Goal: Transaction & Acquisition: Purchase product/service

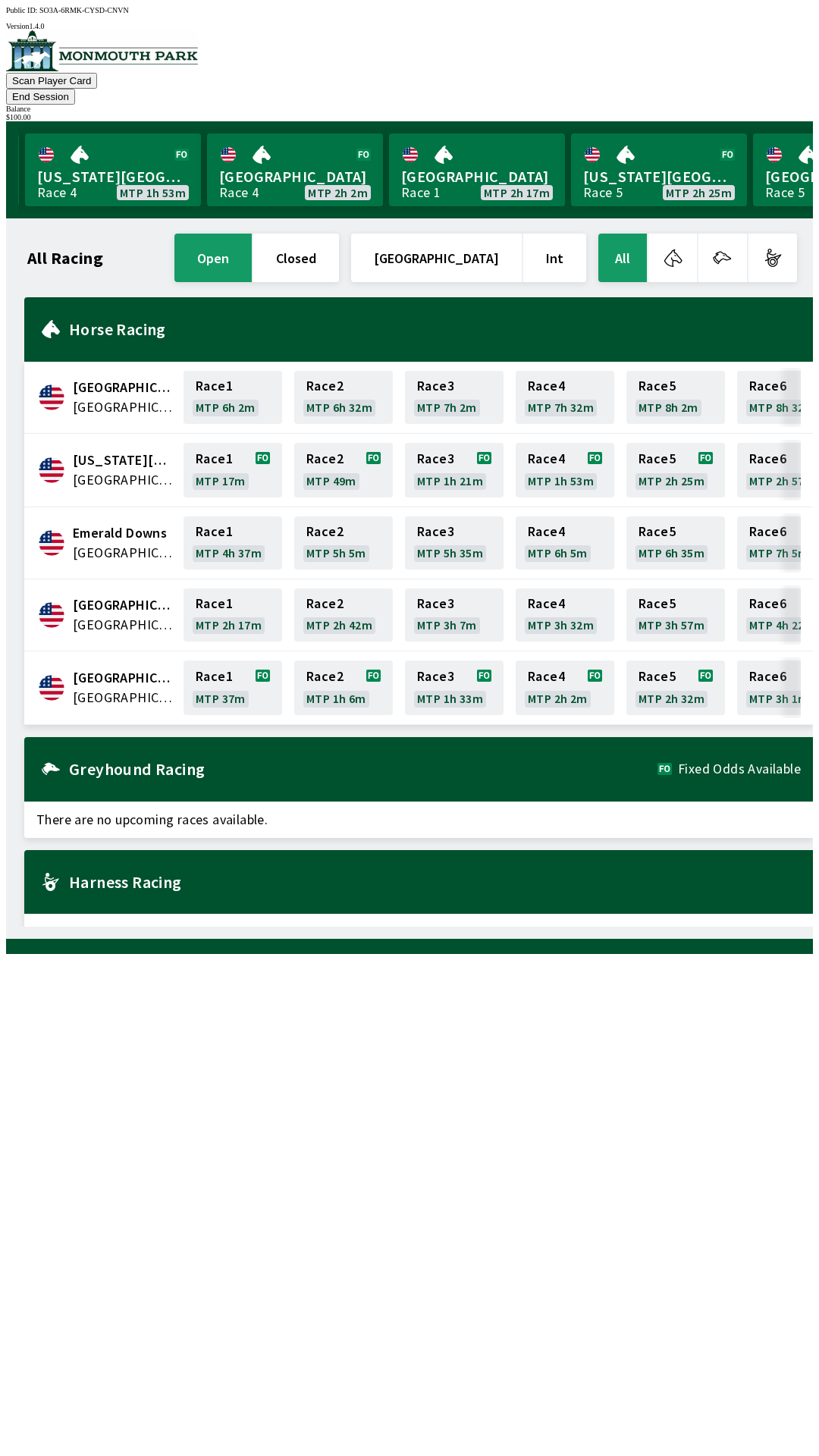
scroll to position [0, 1371]
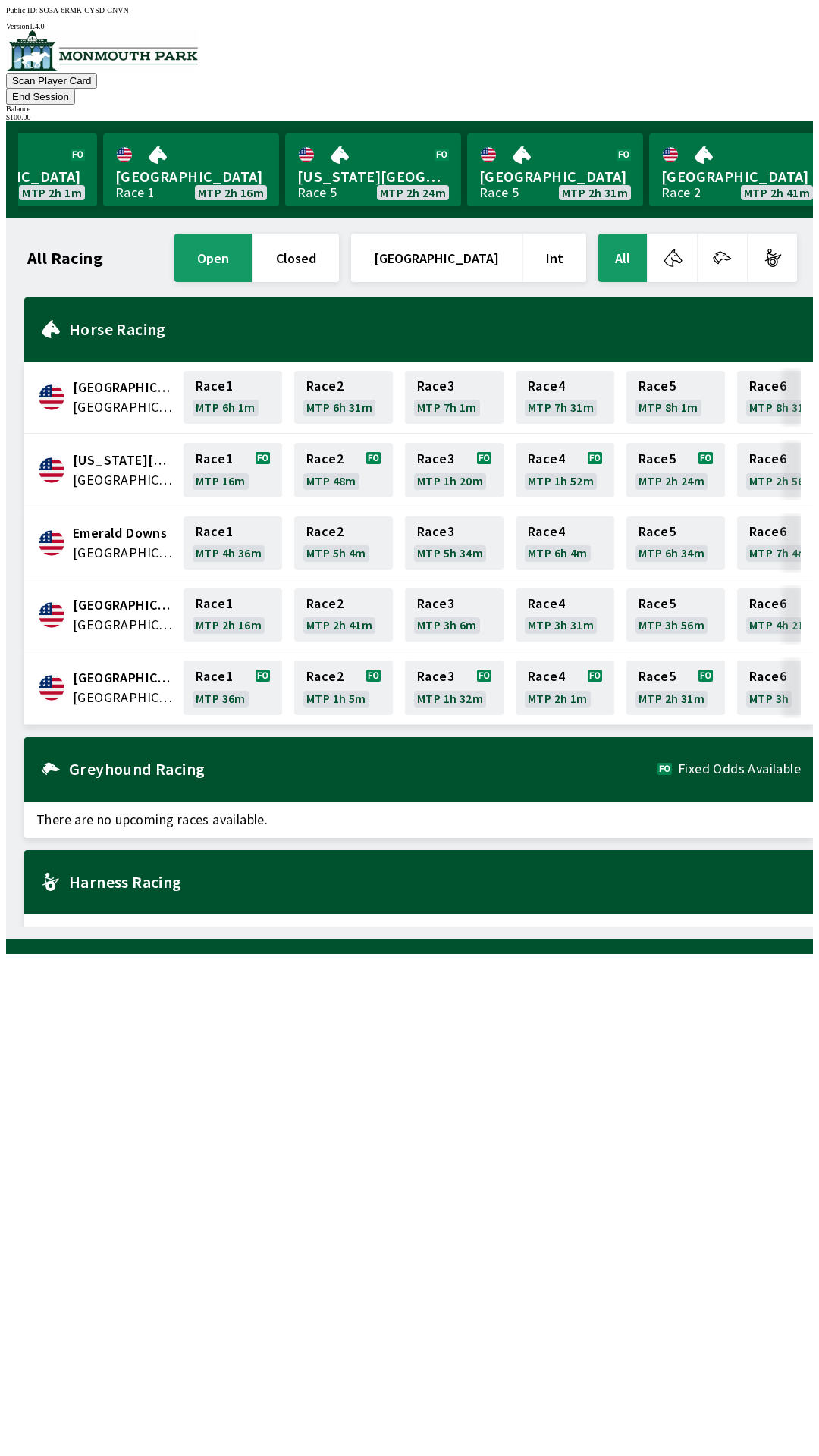
click at [75, 89] on button "End Session" at bounding box center [40, 96] width 69 height 16
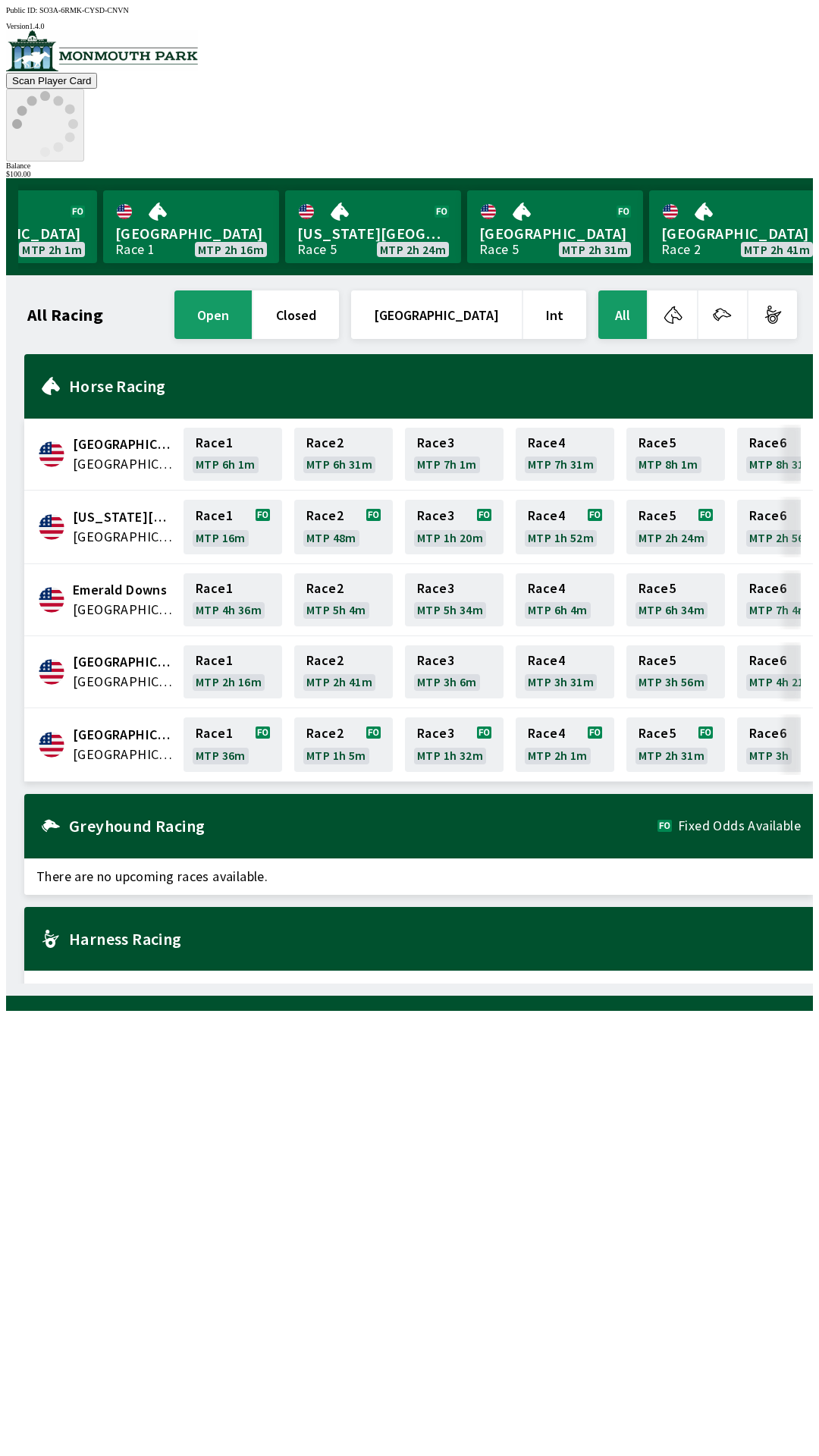
click at [78, 91] on icon at bounding box center [44, 124] width 66 height 66
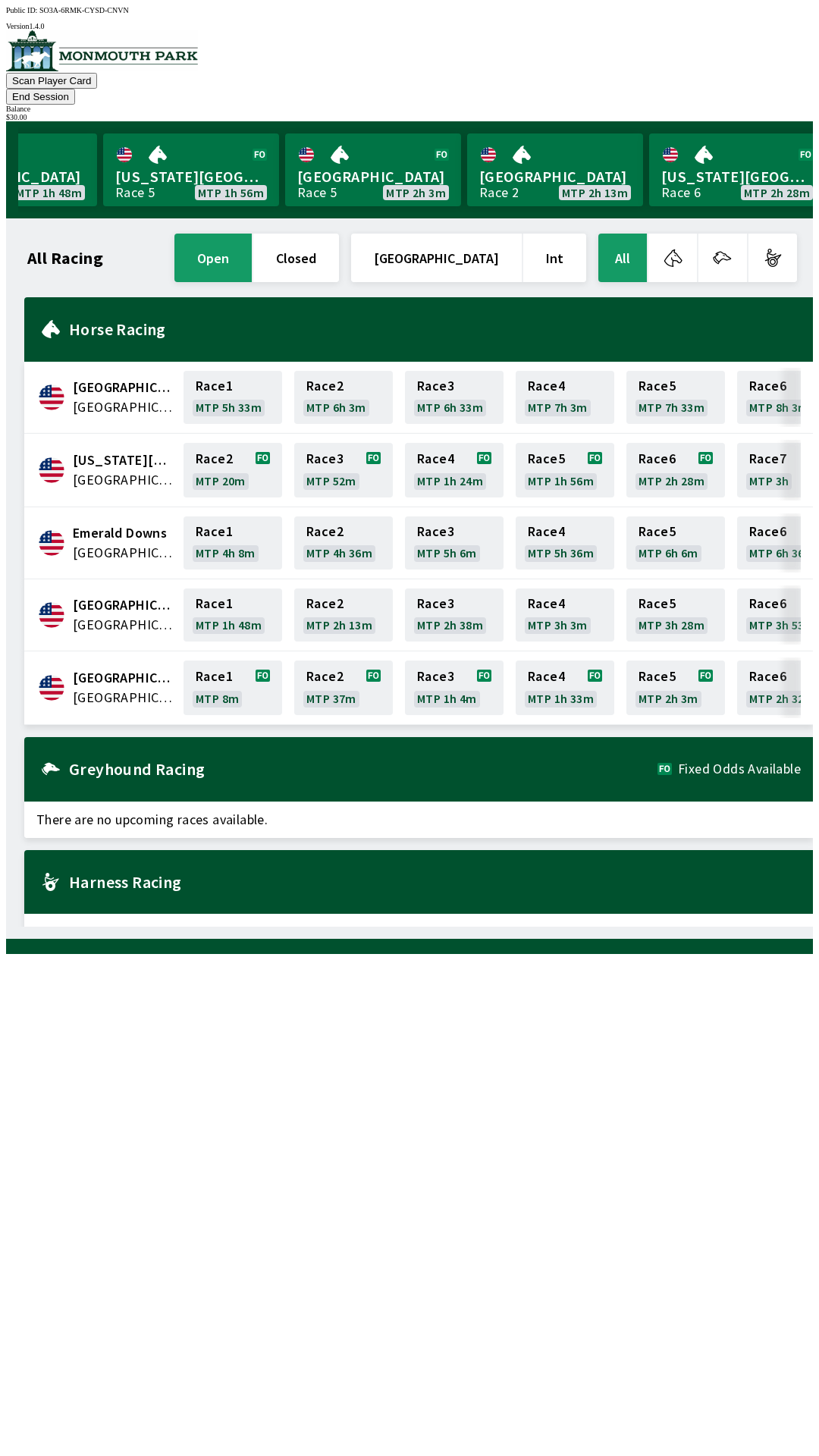
click at [79, 254] on div "All Racing open closed United States Int All" at bounding box center [412, 258] width 776 height 55
click at [216, 664] on link "Race 1 MTP 8m" at bounding box center [233, 688] width 99 height 55
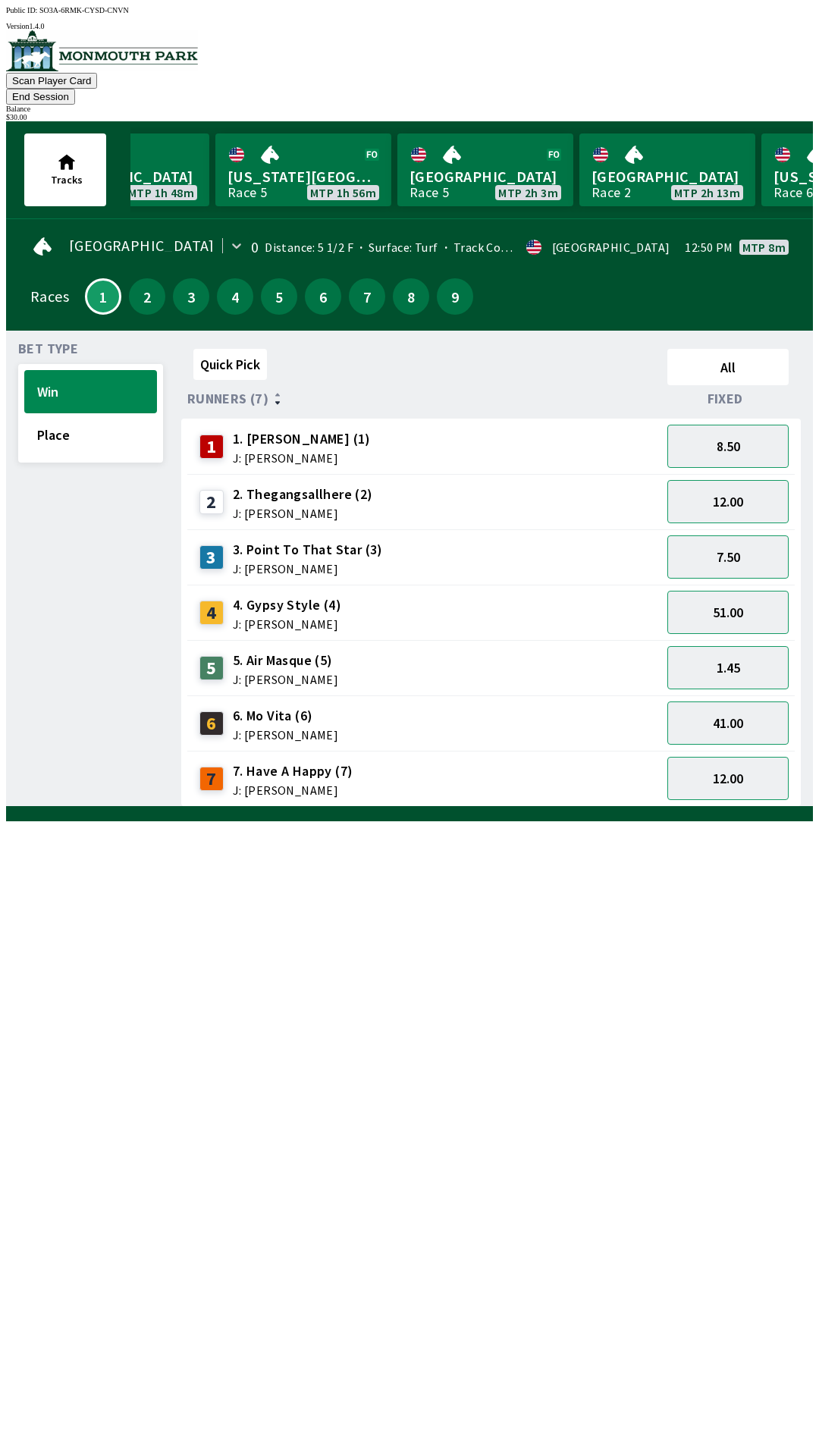
click at [204, 490] on div "2" at bounding box center [211, 502] width 24 height 24
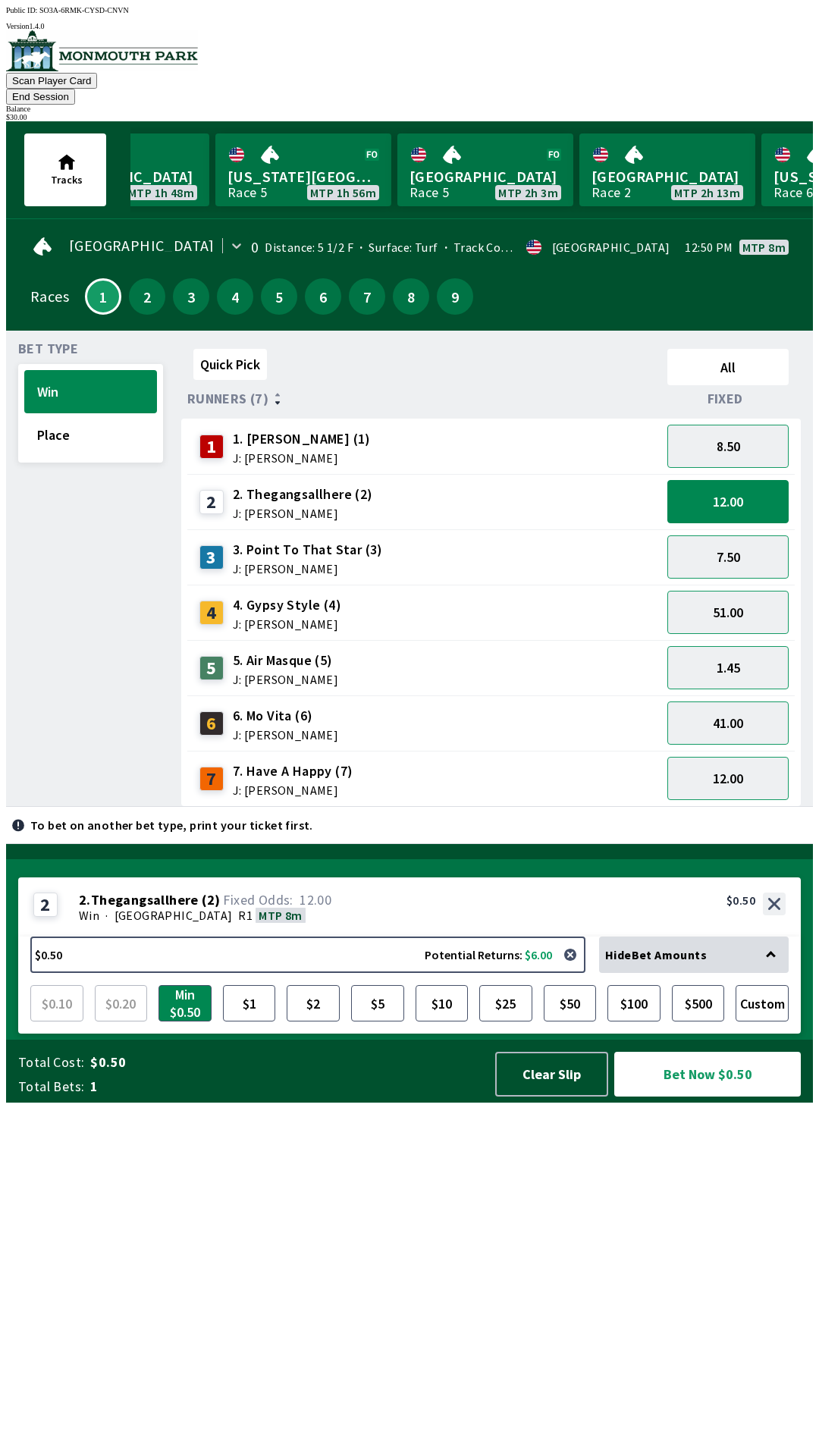
click at [217, 711] on div "6" at bounding box center [211, 723] width 24 height 24
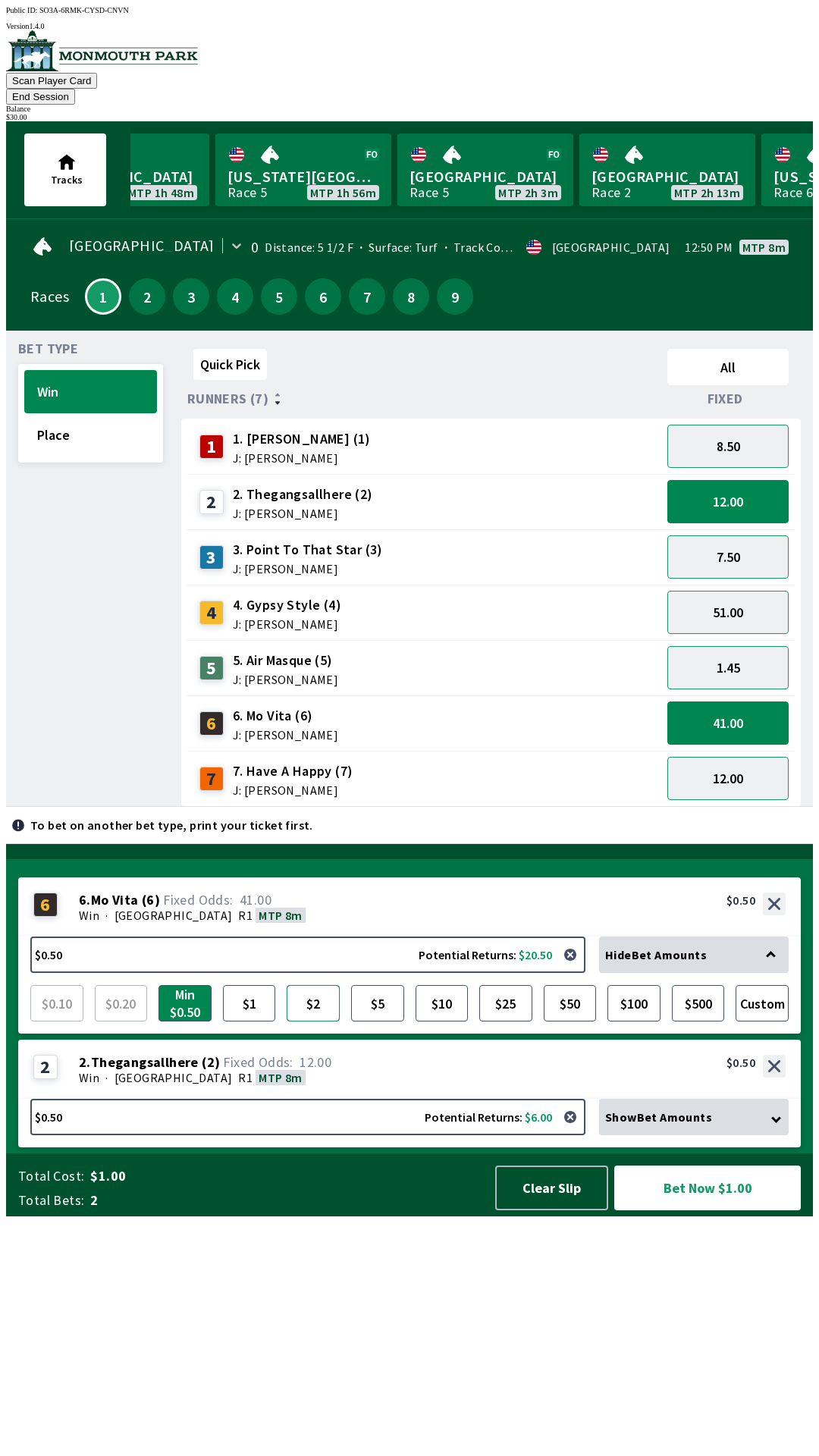
click at [315, 1022] on button "$2" at bounding box center [313, 1003] width 53 height 37
click at [575, 1210] on button "Clear Slip" at bounding box center [551, 1188] width 113 height 45
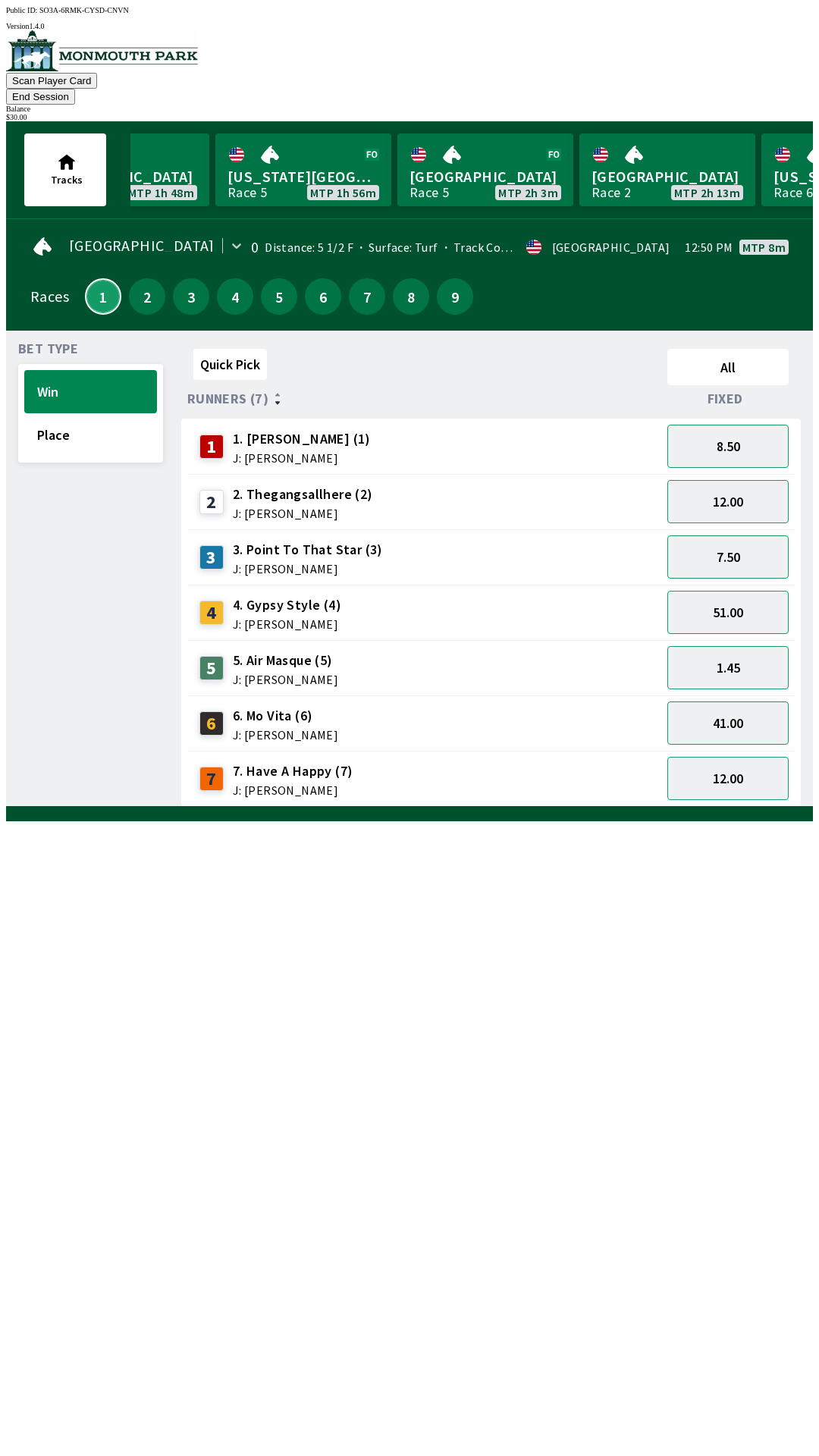
click at [101, 279] on button "1" at bounding box center [103, 296] width 37 height 37
click at [49, 423] on button "Place" at bounding box center [90, 434] width 133 height 43
click at [40, 377] on button "Win" at bounding box center [90, 391] width 133 height 43
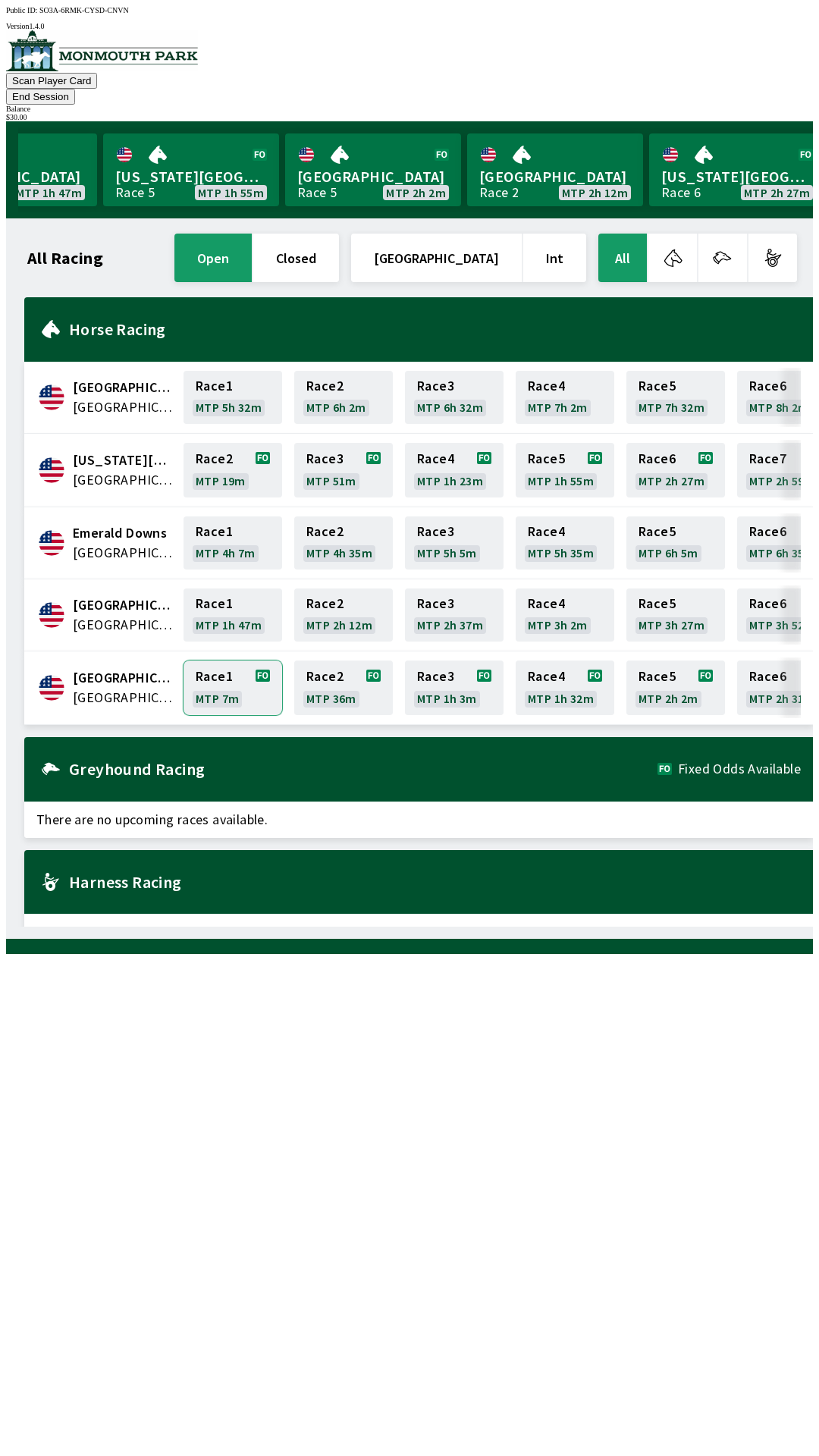
click at [184, 684] on link "Race 1 MTP 7m" at bounding box center [233, 688] width 99 height 55
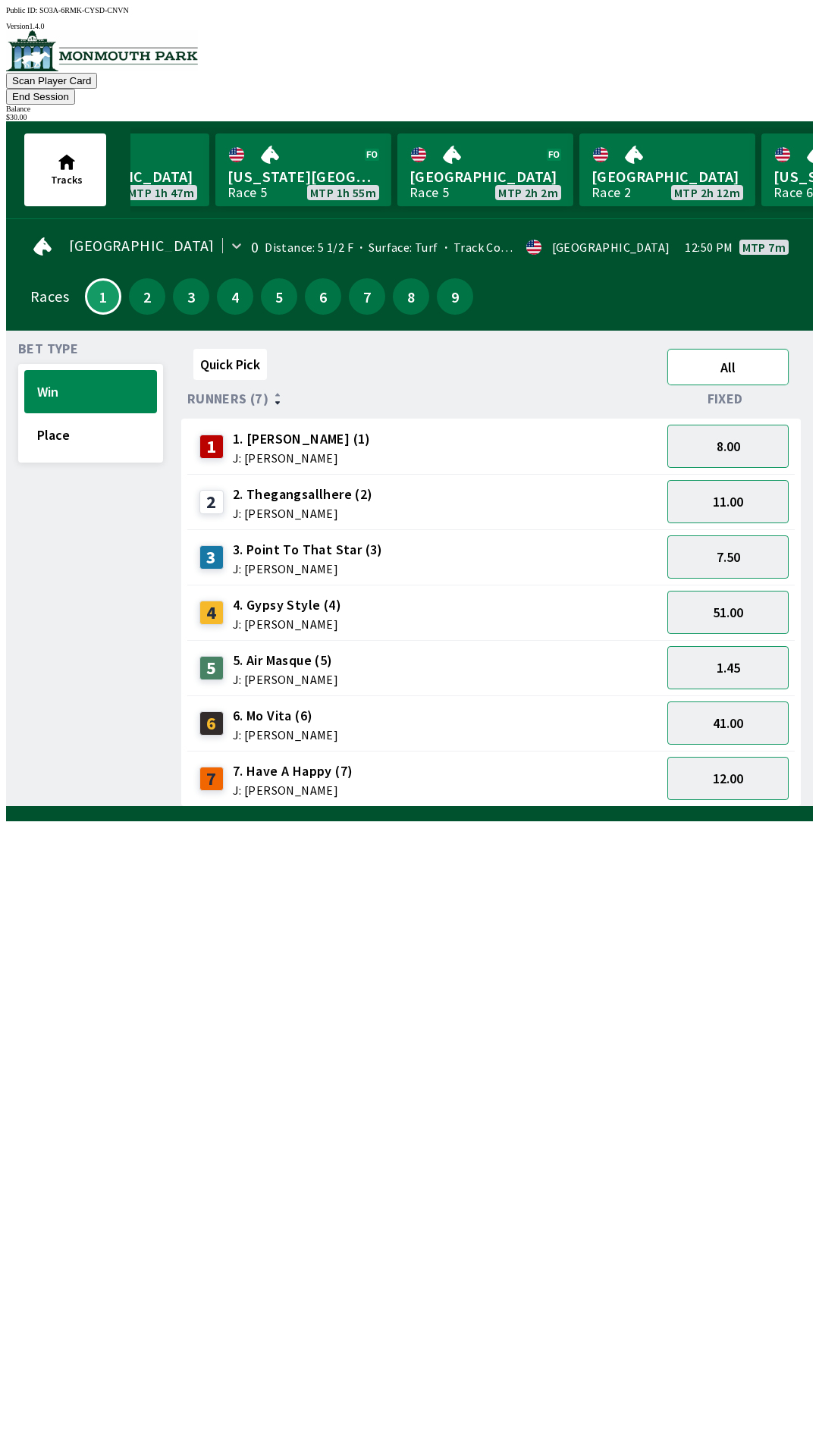
click at [712, 348] on button "All" at bounding box center [728, 366] width 121 height 37
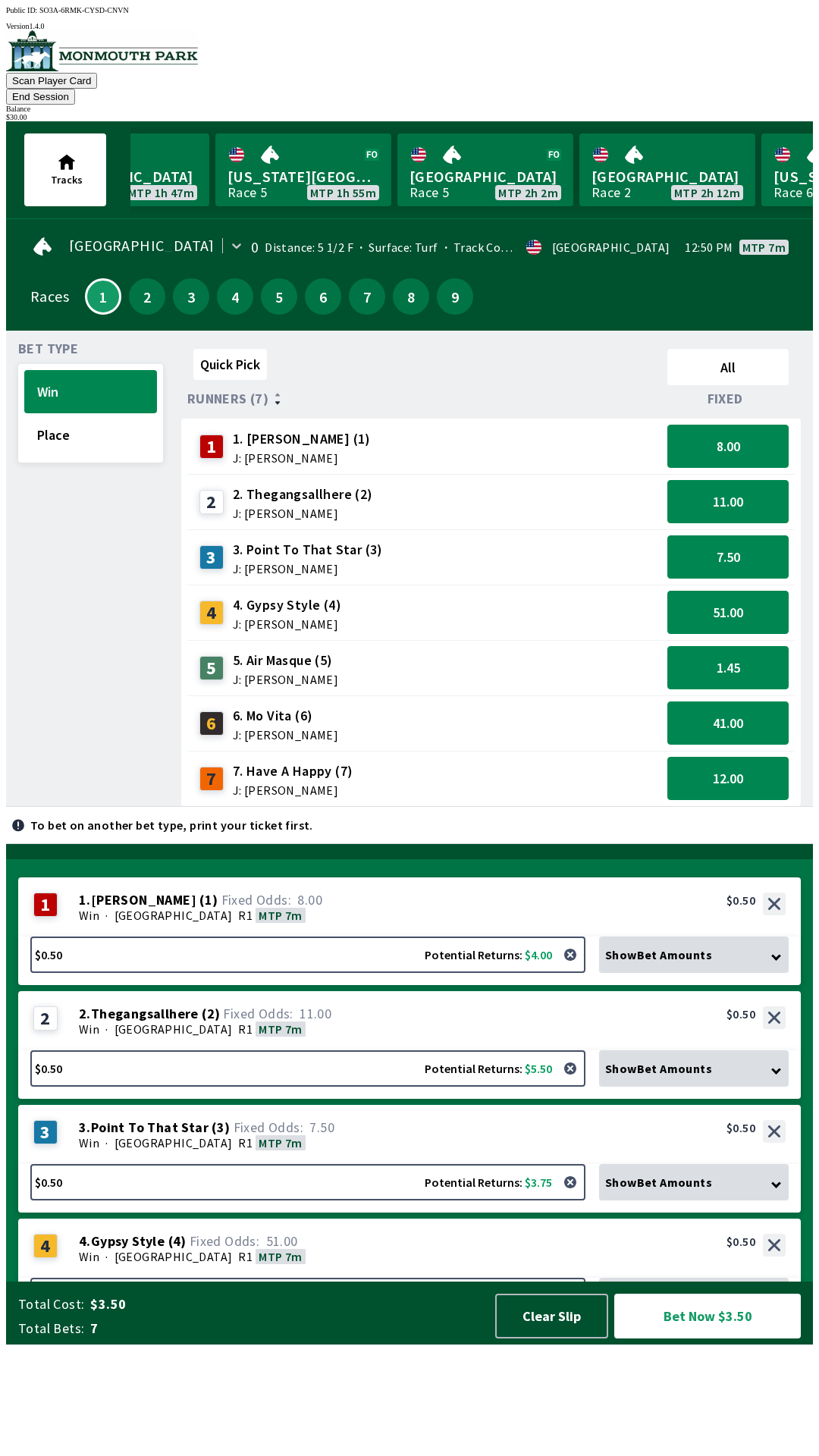
click at [789, 1086] on div "Show Bet Amounts" at bounding box center [694, 1068] width 189 height 37
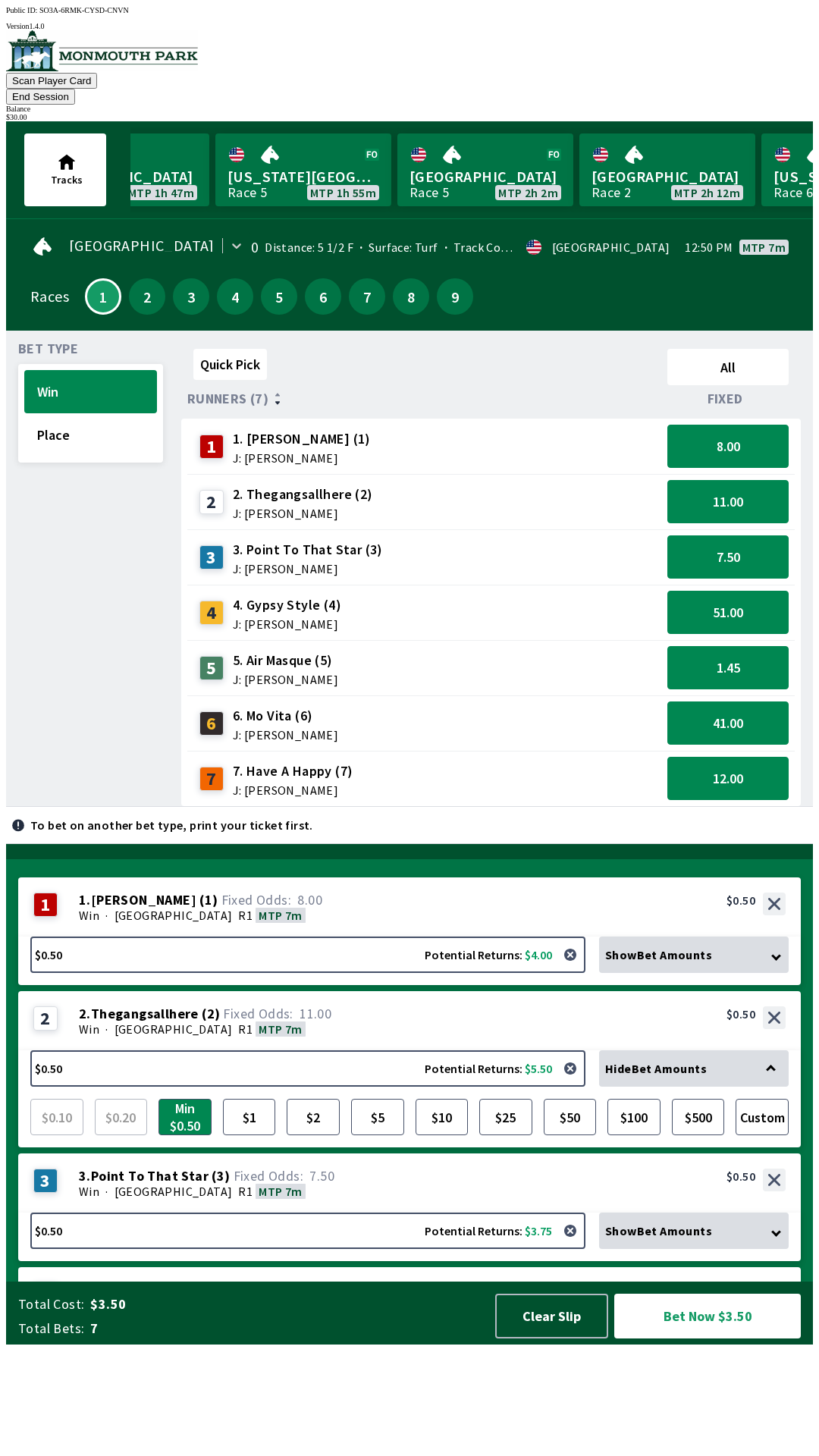
click at [762, 1086] on div "Hide Bet Amounts" at bounding box center [694, 1068] width 189 height 37
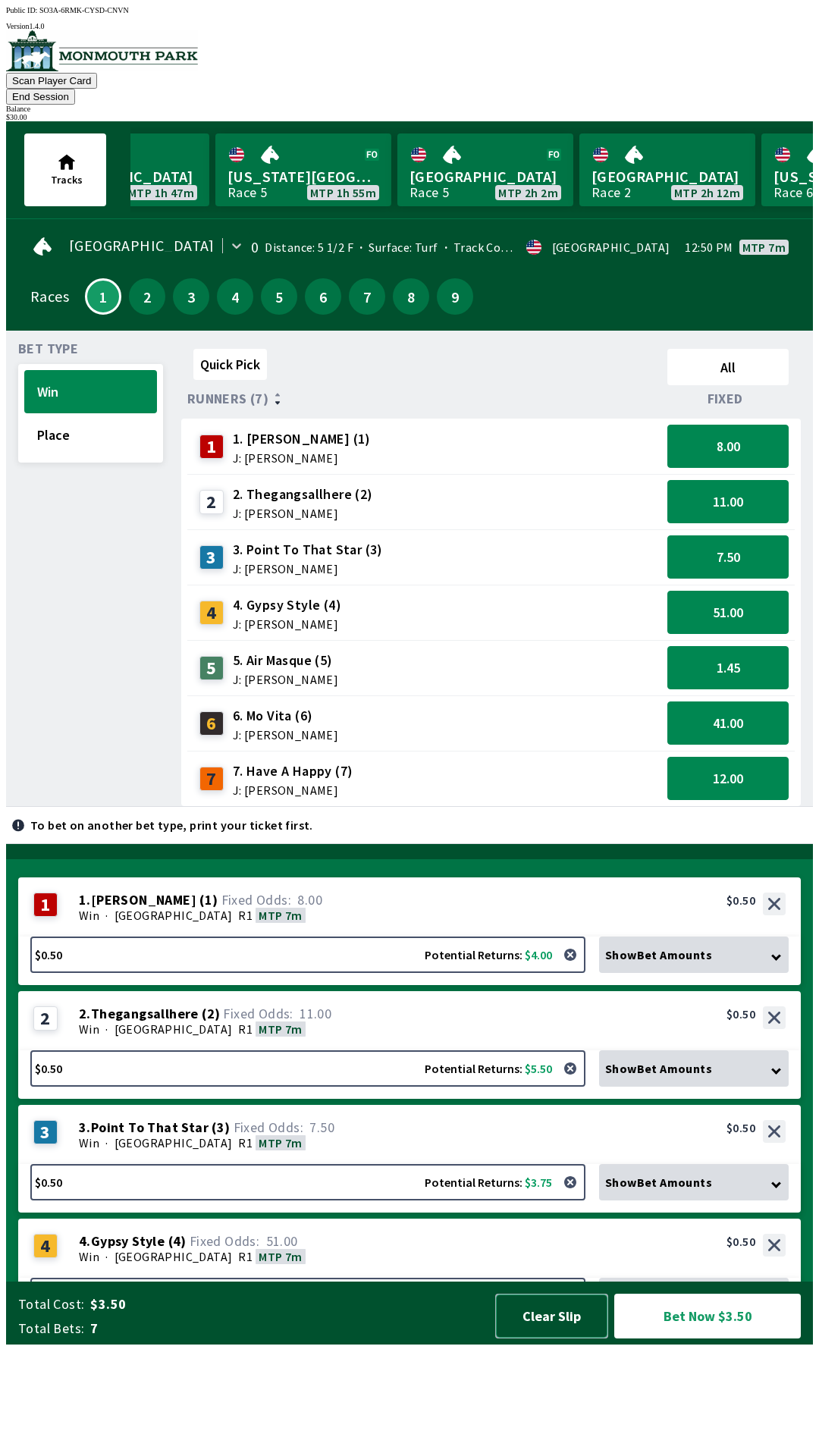
click at [536, 1338] on button "Clear Slip" at bounding box center [551, 1315] width 113 height 45
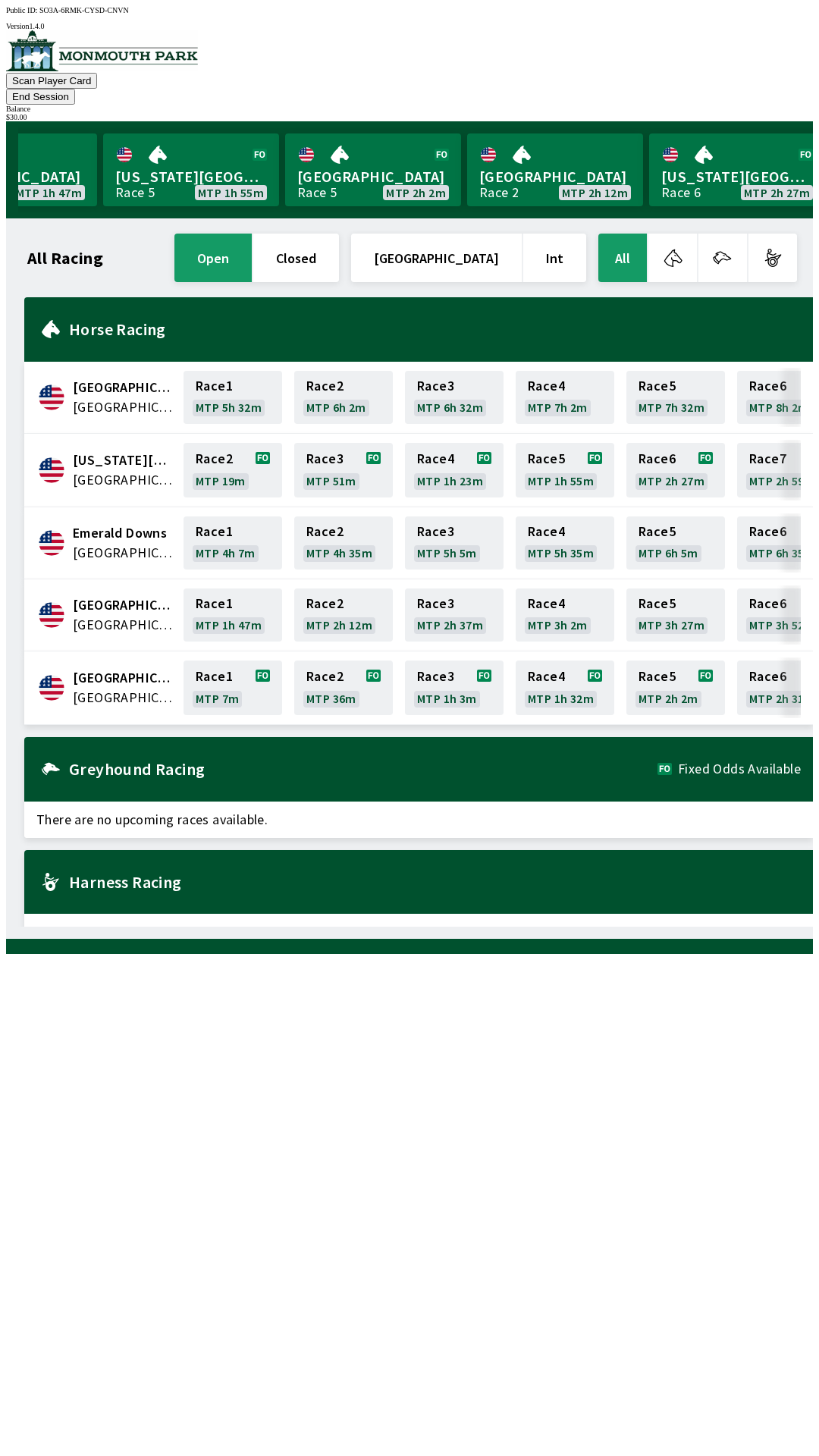
click at [757, 105] on div "Balance" at bounding box center [409, 109] width 807 height 9
click at [75, 89] on button "End Session" at bounding box center [40, 96] width 69 height 16
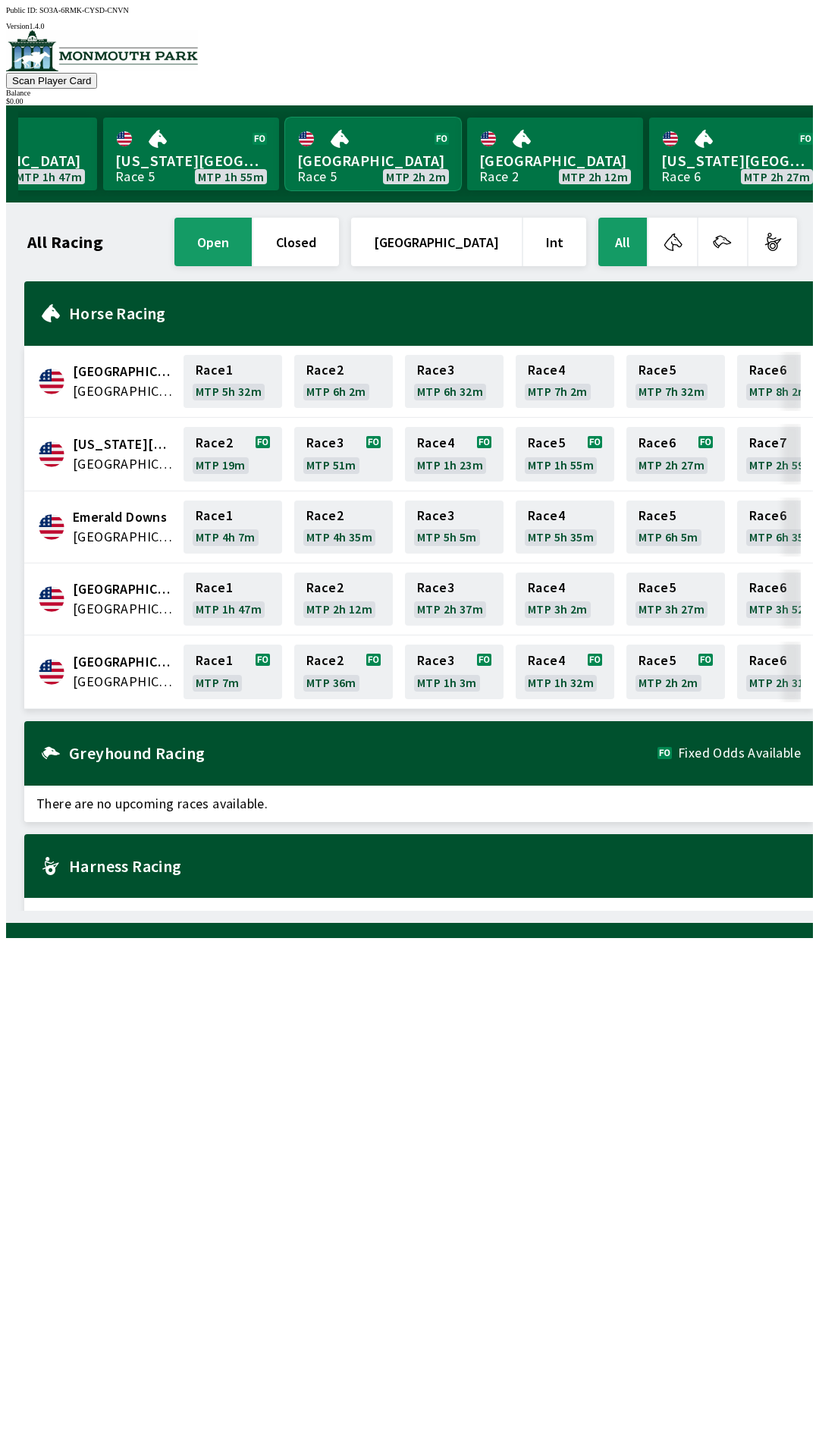
click at [341, 162] on link "Monmouth Park Race 5 MTP 2h 2m" at bounding box center [373, 153] width 176 height 72
click at [216, 651] on link "Race 1 MTP 2m 30s" at bounding box center [233, 671] width 99 height 55
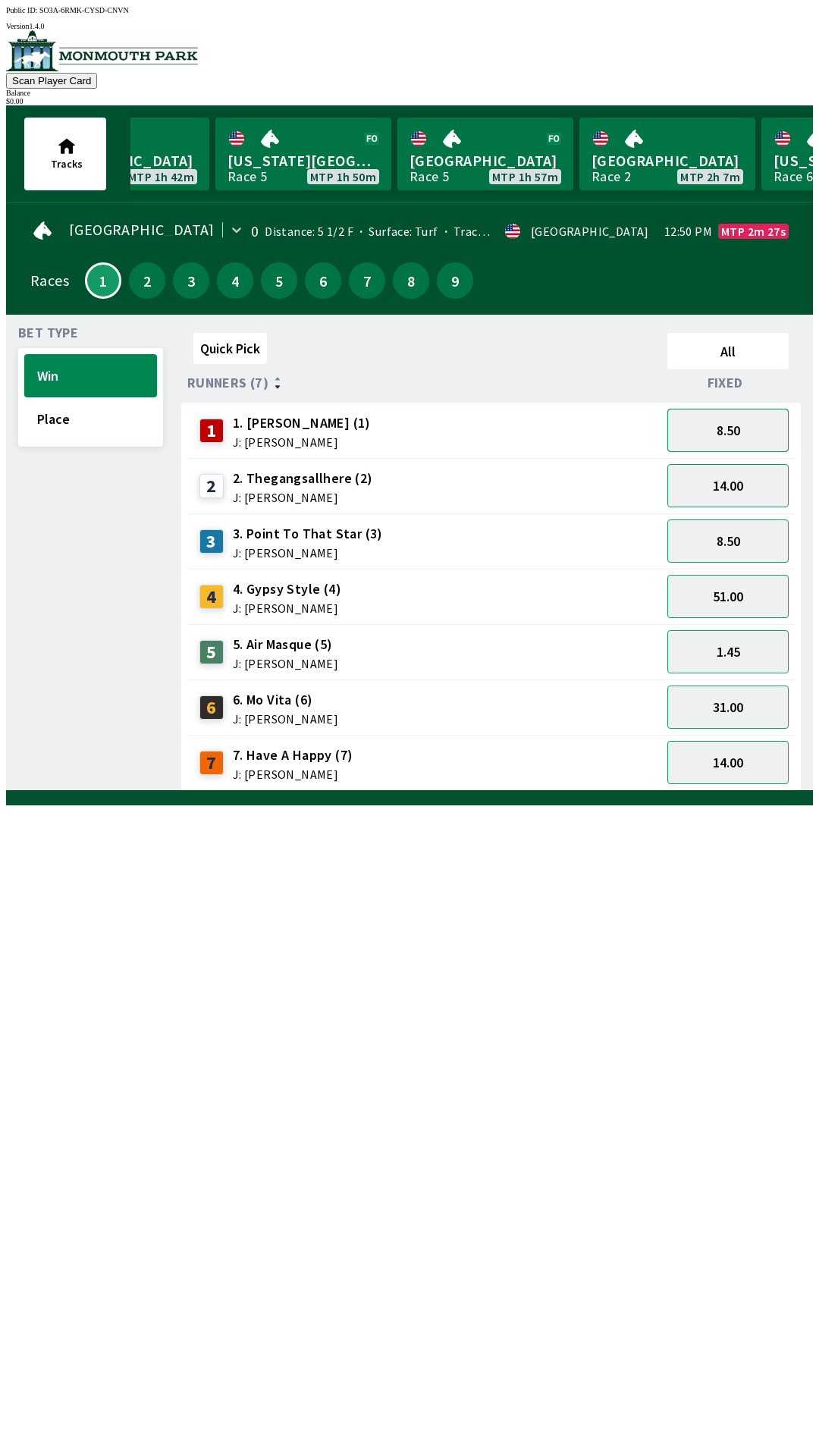
click at [764, 432] on button "8.50" at bounding box center [728, 430] width 121 height 43
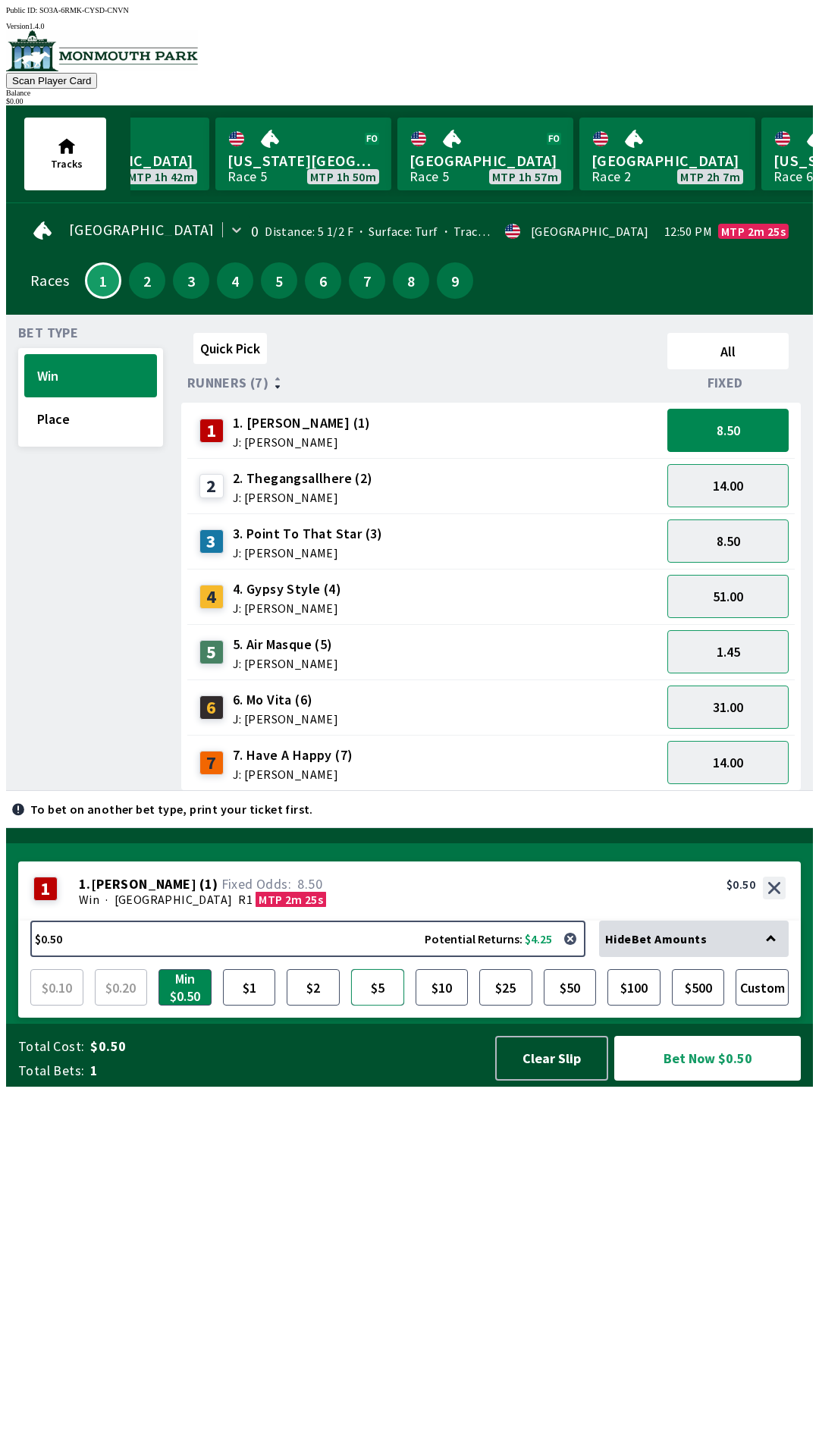
click at [381, 1005] on button "$5" at bounding box center [378, 987] width 53 height 37
click at [735, 1080] on button "Bet Now $5.00" at bounding box center [707, 1058] width 187 height 45
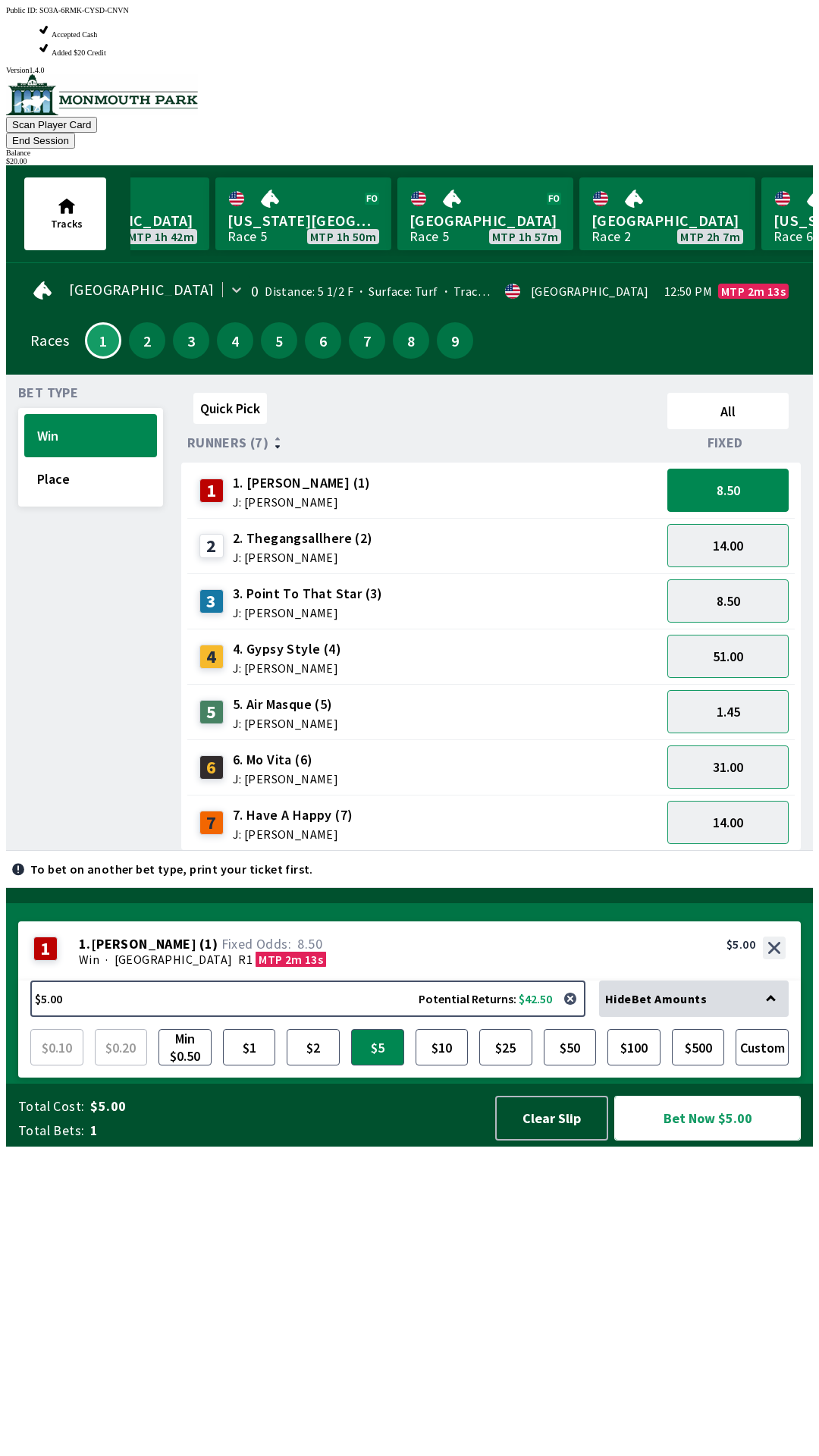
click at [719, 1140] on button "Bet Now $5.00" at bounding box center [707, 1118] width 187 height 45
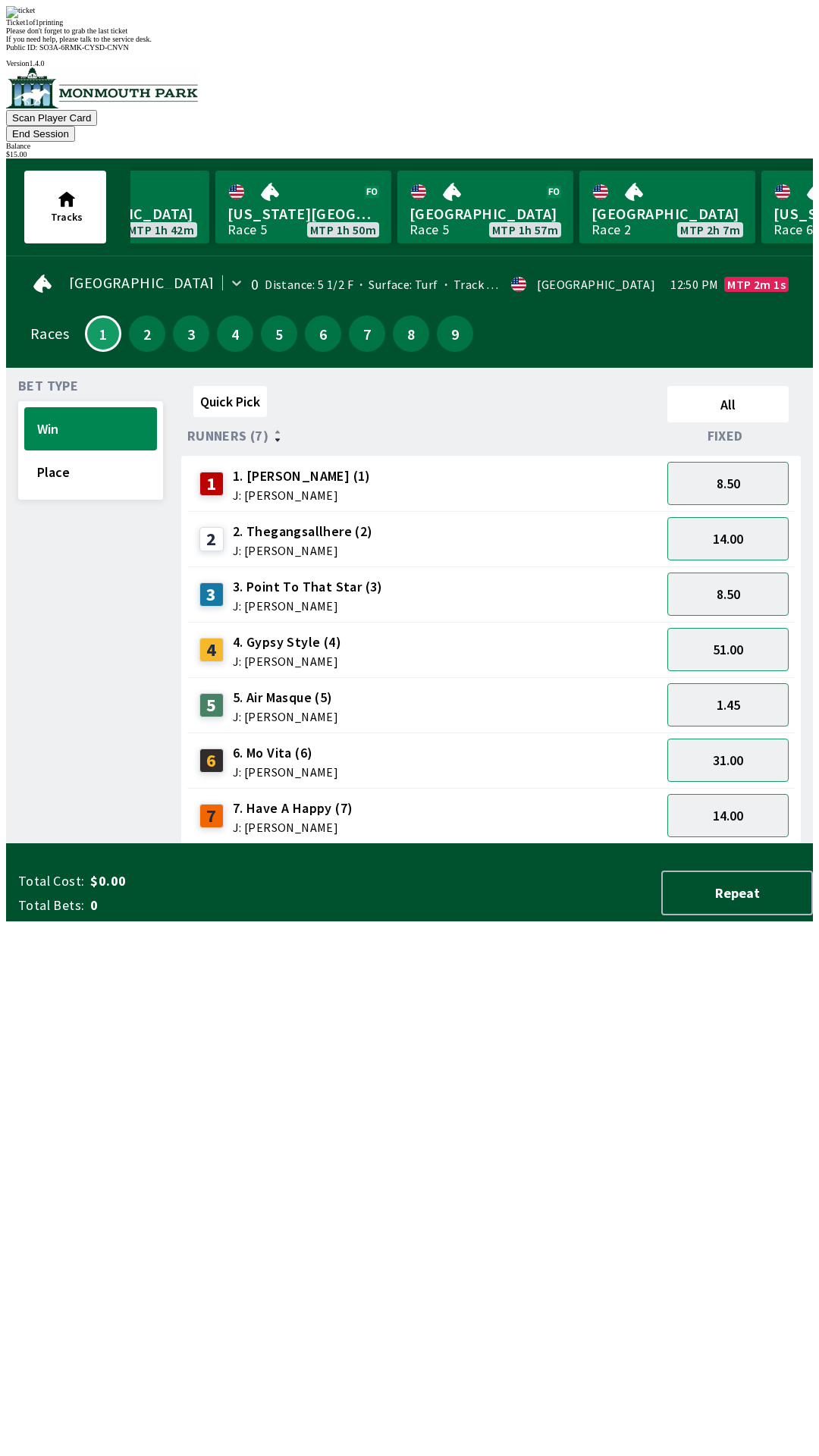
click at [594, 844] on div "Quick Pick All Runners (7) Fixed 1 1. [PERSON_NAME] (1) J: [PERSON_NAME] 8.50 2…" at bounding box center [497, 612] width 632 height 464
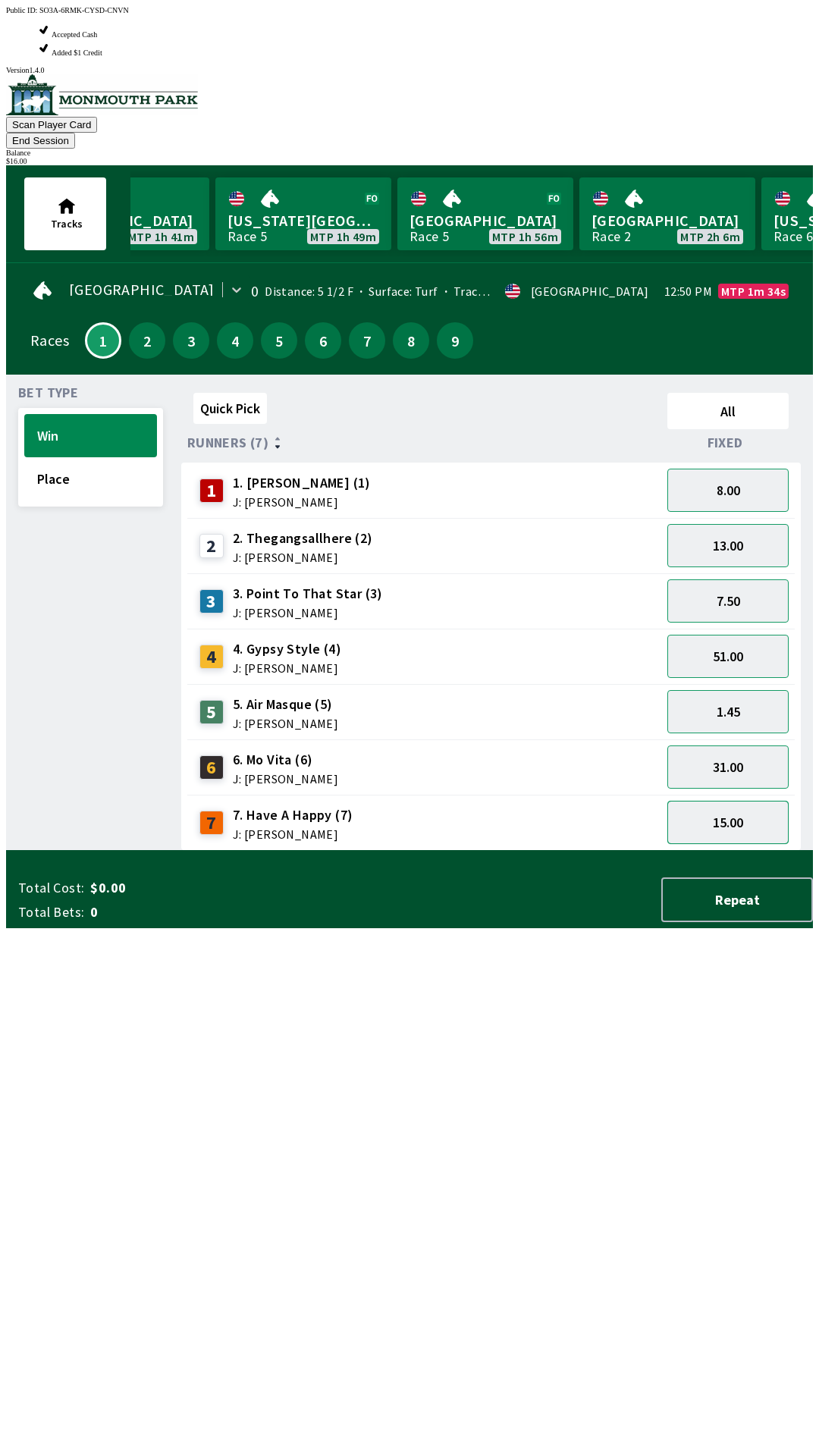
click at [720, 801] on button "15.00" at bounding box center [728, 822] width 121 height 43
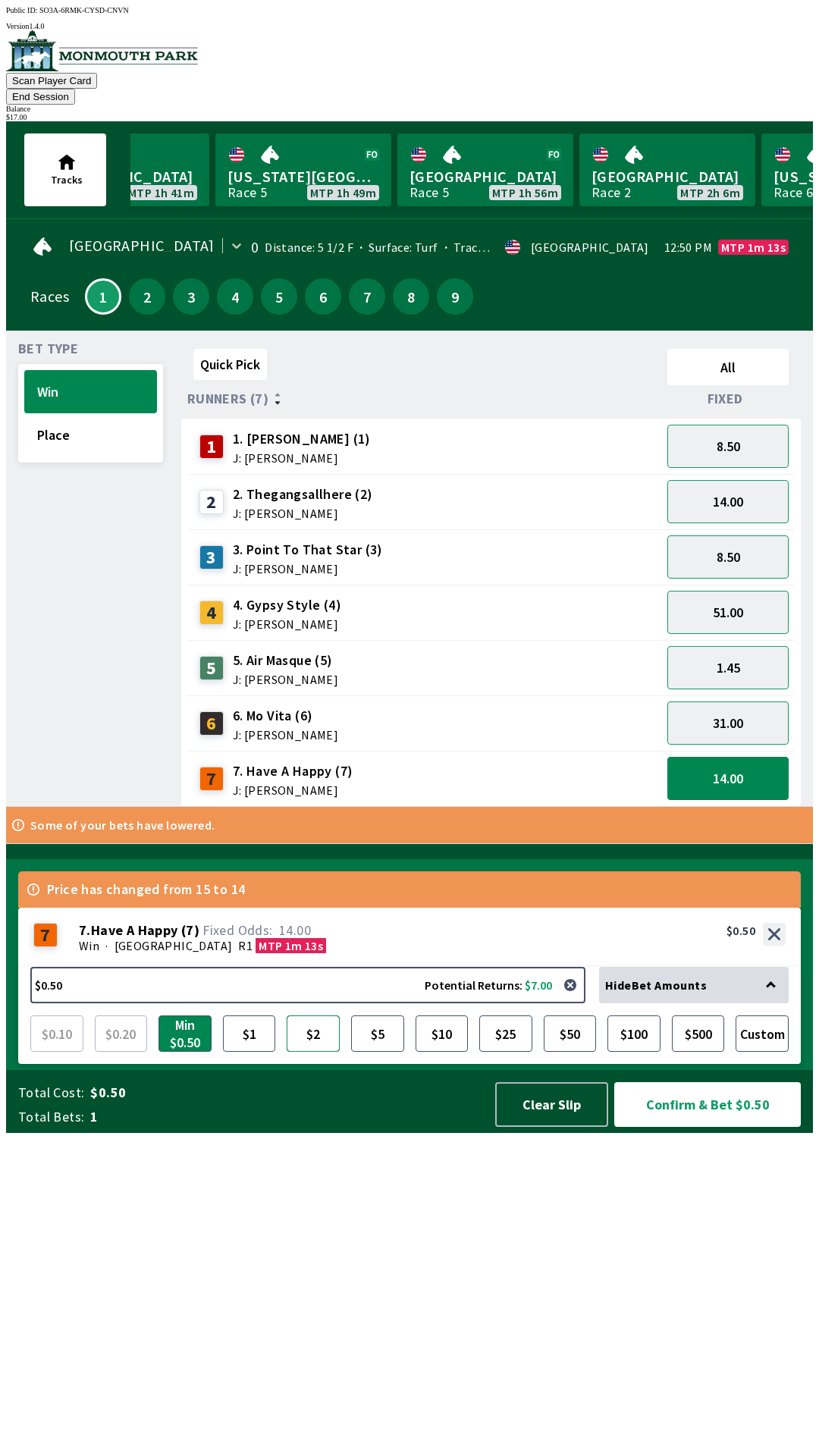
click at [325, 1051] on button "$2" at bounding box center [313, 1033] width 53 height 37
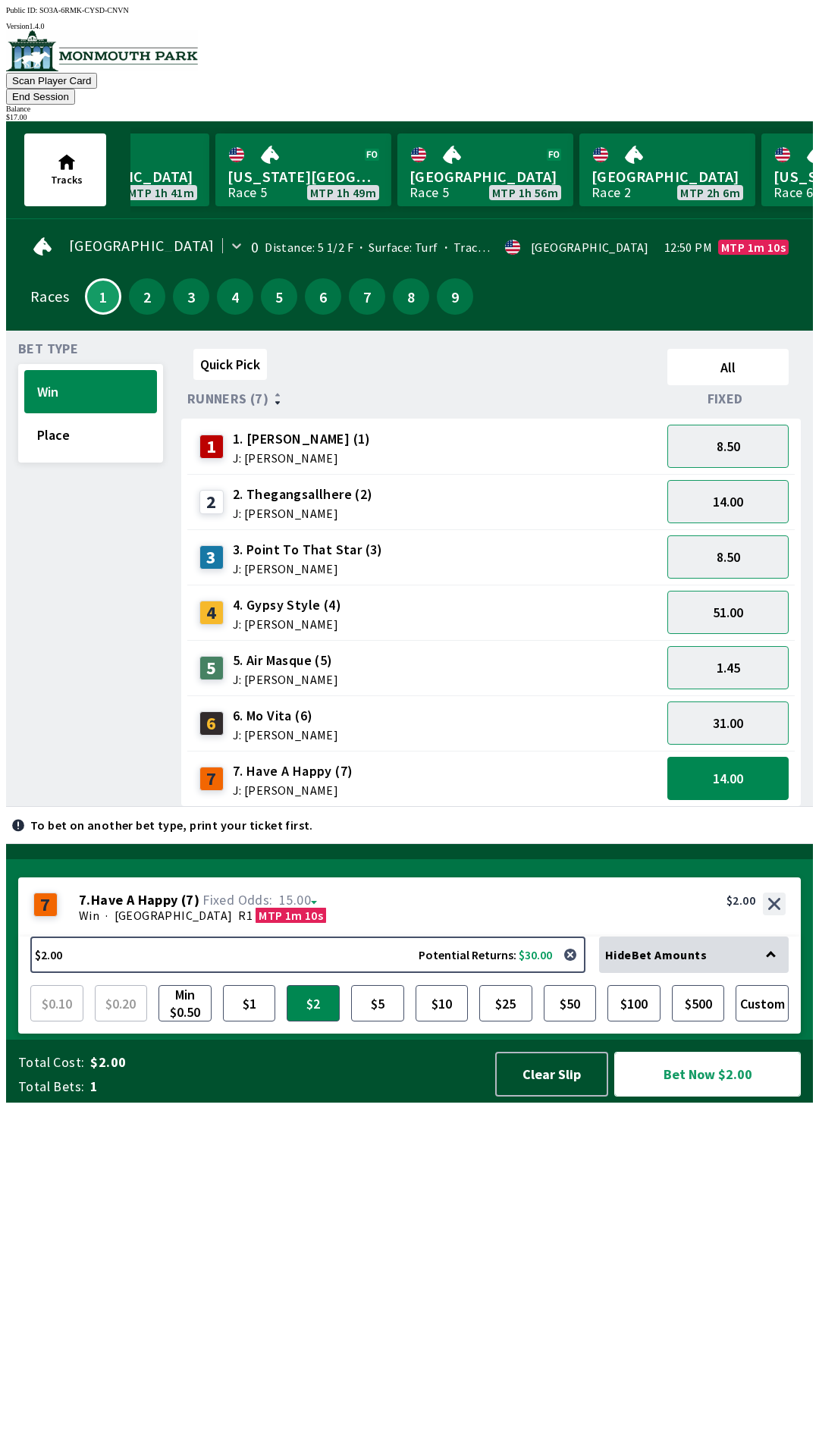
click at [741, 1096] on button "Bet Now $2.00" at bounding box center [707, 1073] width 187 height 45
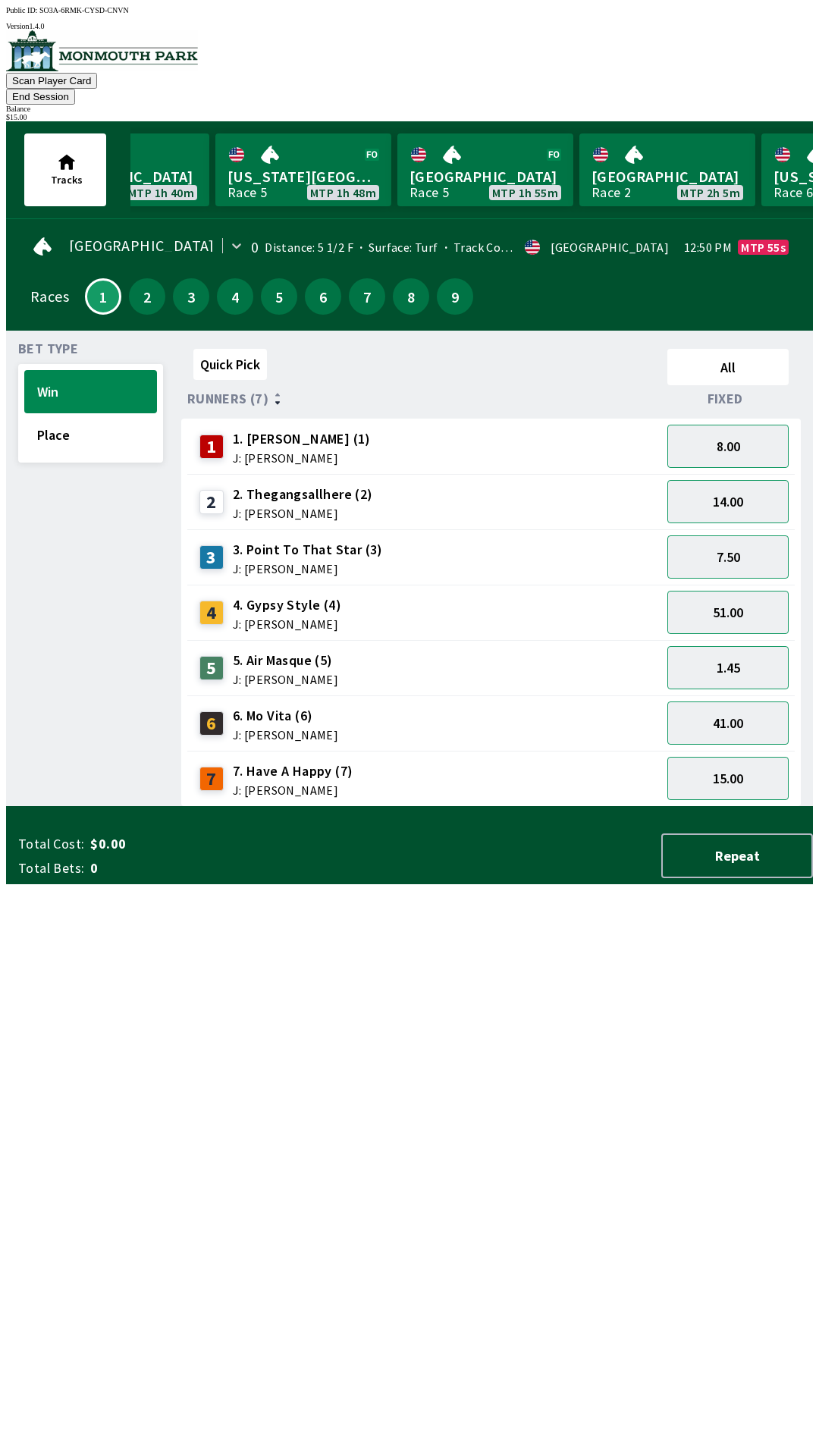
click at [737, 807] on div "Quick Pick All Runners (7) Fixed 1 1. [PERSON_NAME] (1) J: [PERSON_NAME] 8.00 2…" at bounding box center [497, 574] width 632 height 464
click at [760, 548] on button "8.50" at bounding box center [728, 556] width 121 height 43
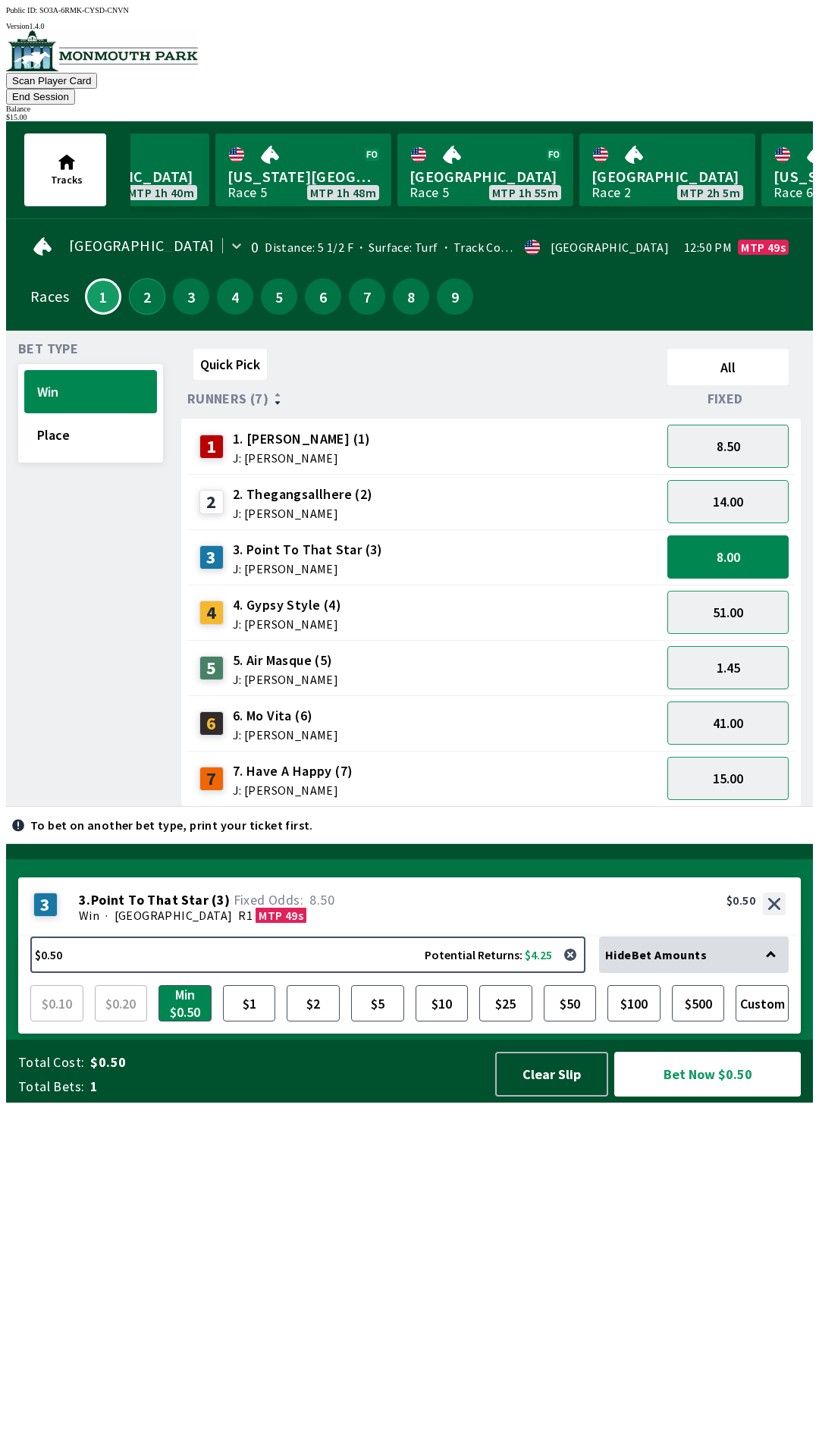
click at [141, 286] on button "2" at bounding box center [147, 296] width 37 height 37
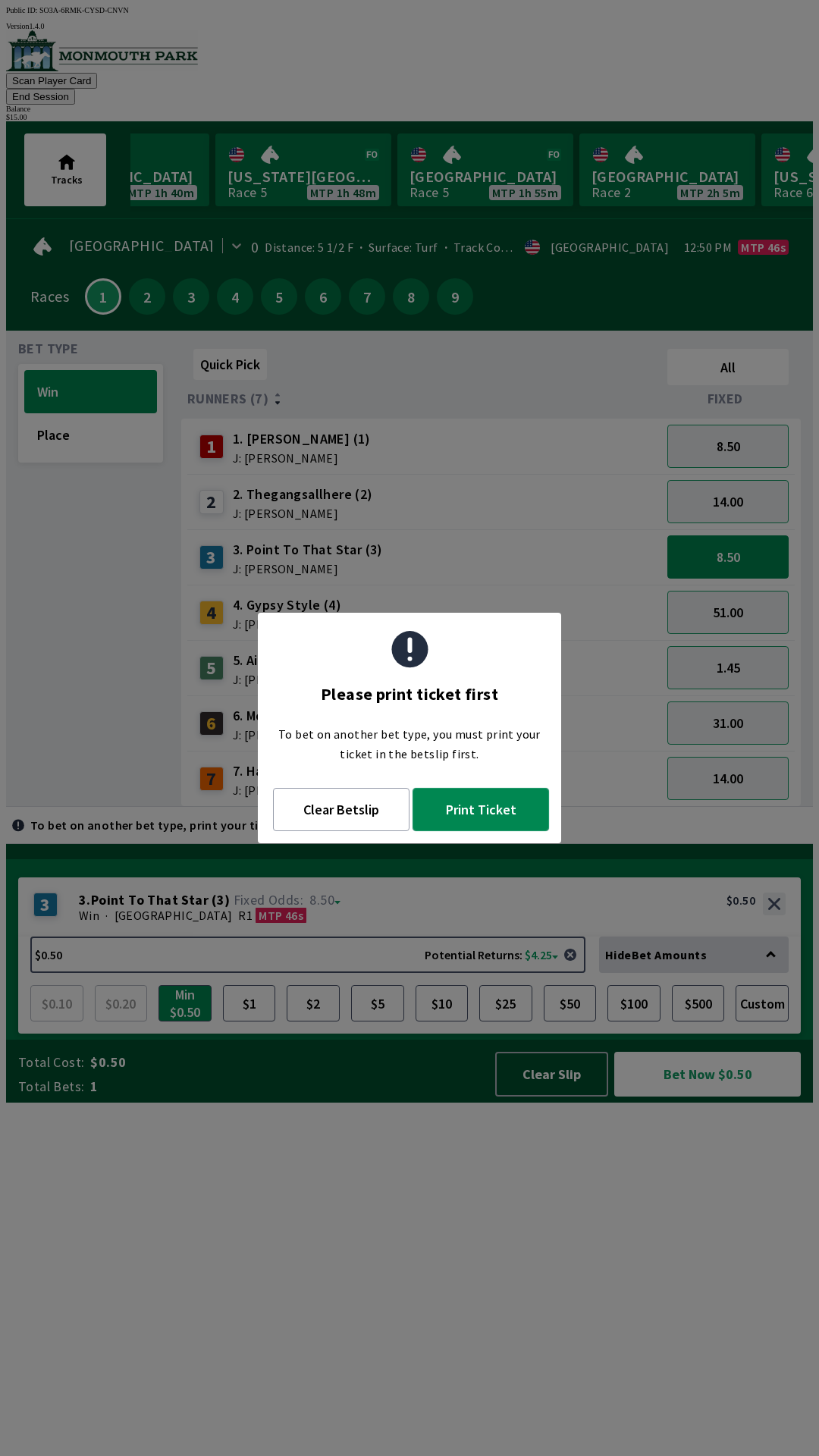
click at [494, 818] on button "Print Ticket" at bounding box center [481, 809] width 136 height 43
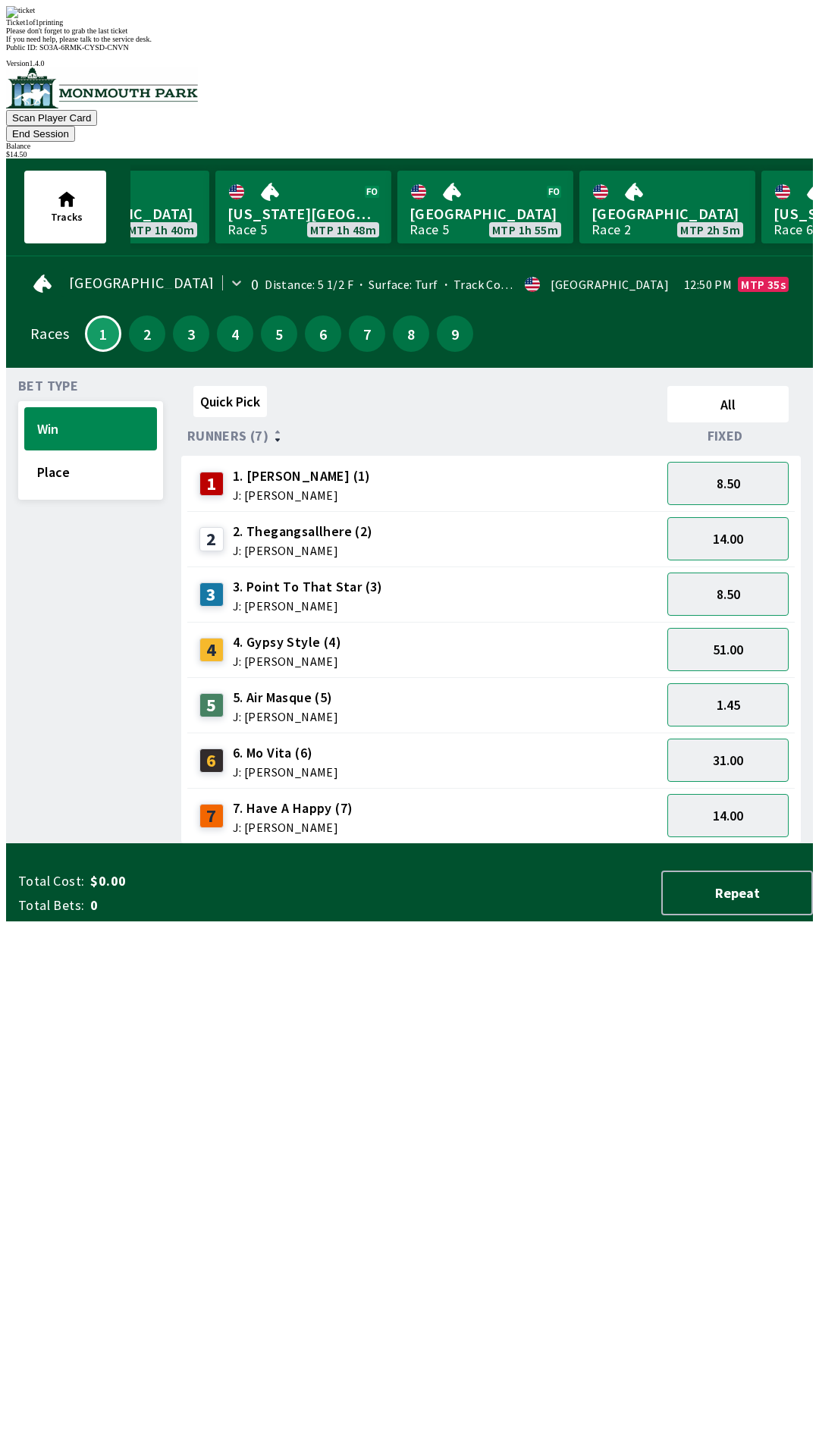
click at [451, 844] on div "Quick Pick All Runners (7) Fixed 1 1. [PERSON_NAME] (1) J: [PERSON_NAME] 8.50 2…" at bounding box center [497, 612] width 632 height 464
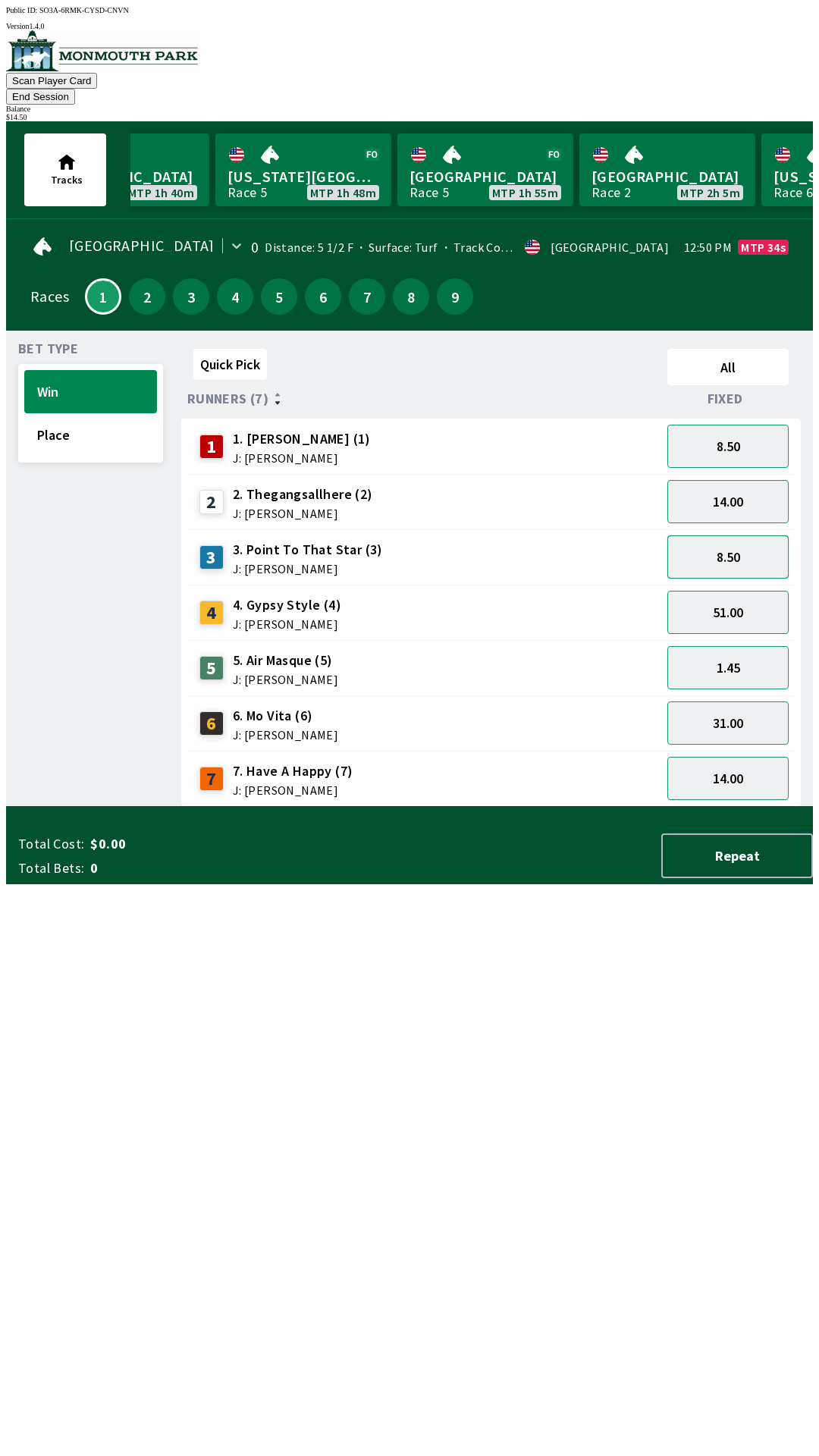
click at [729, 535] on button "8.50" at bounding box center [728, 556] width 121 height 43
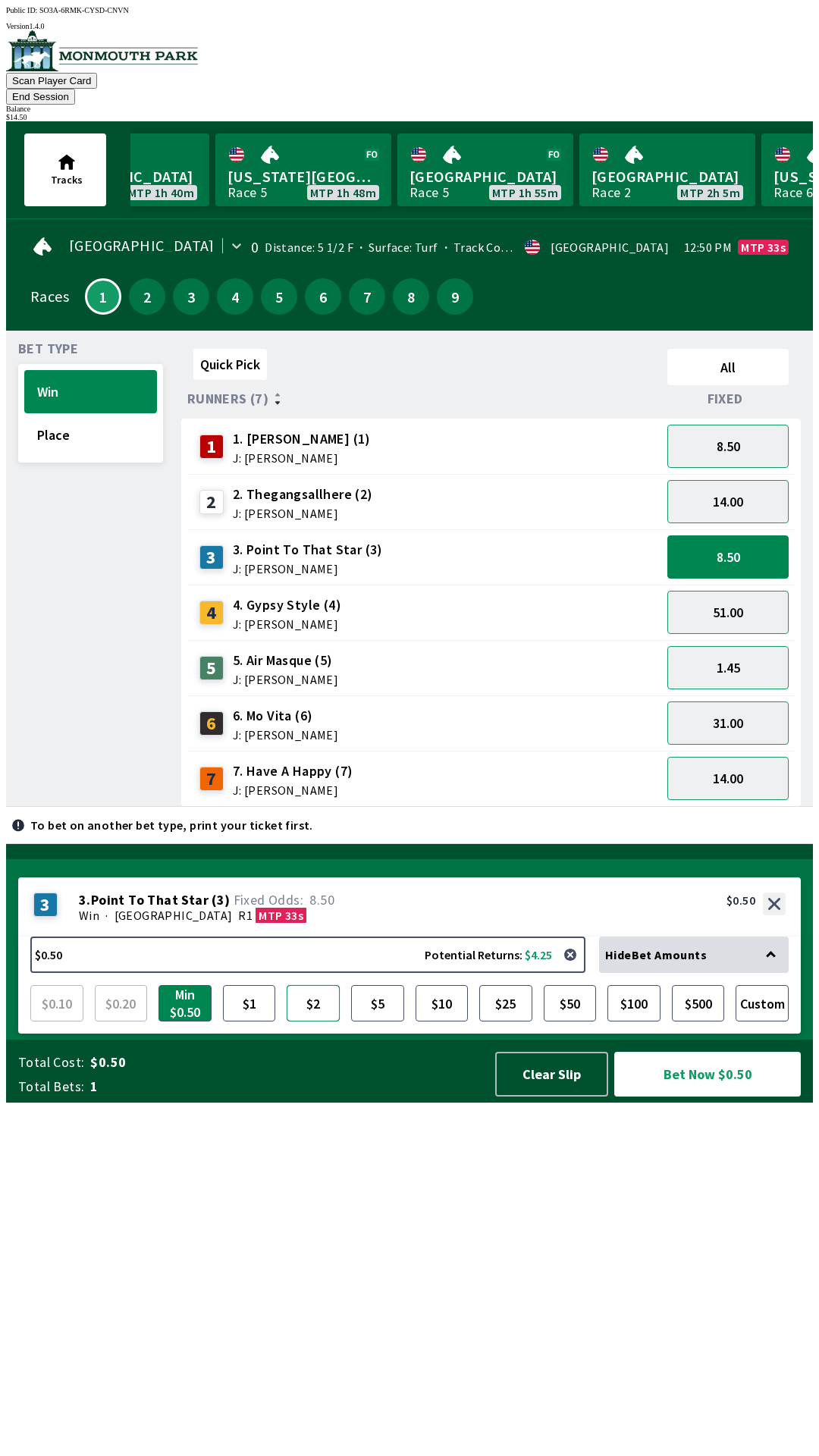
click at [314, 1022] on button "$2" at bounding box center [313, 1003] width 53 height 37
click at [376, 1022] on button "$5" at bounding box center [378, 1003] width 53 height 37
click at [705, 1096] on button "Bet Now $5.00" at bounding box center [707, 1073] width 187 height 45
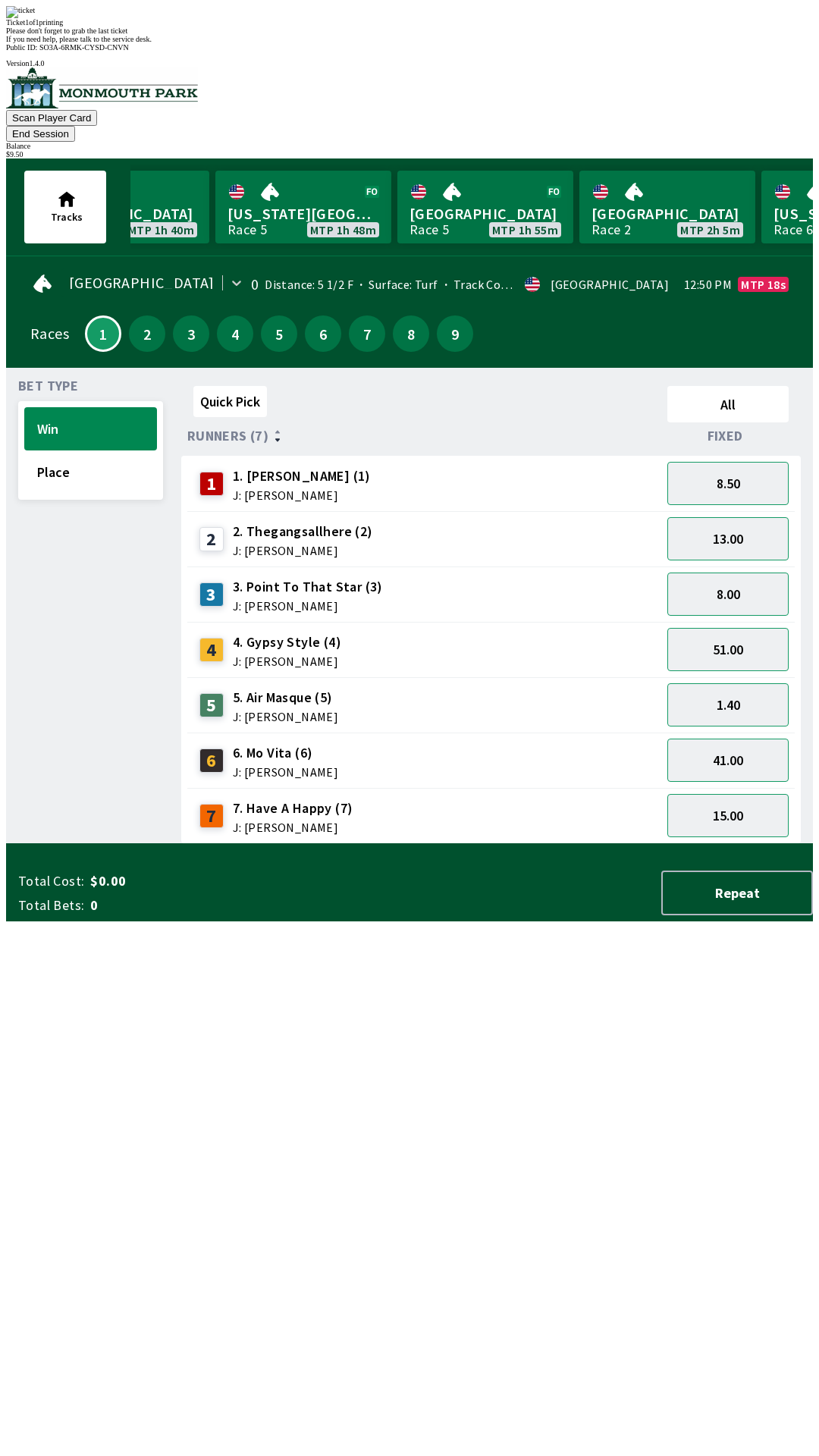
click at [428, 844] on div "Quick Pick All Runners (7) Fixed 1 1. [PERSON_NAME] (1) J: [PERSON_NAME] 8.50 2…" at bounding box center [497, 612] width 632 height 464
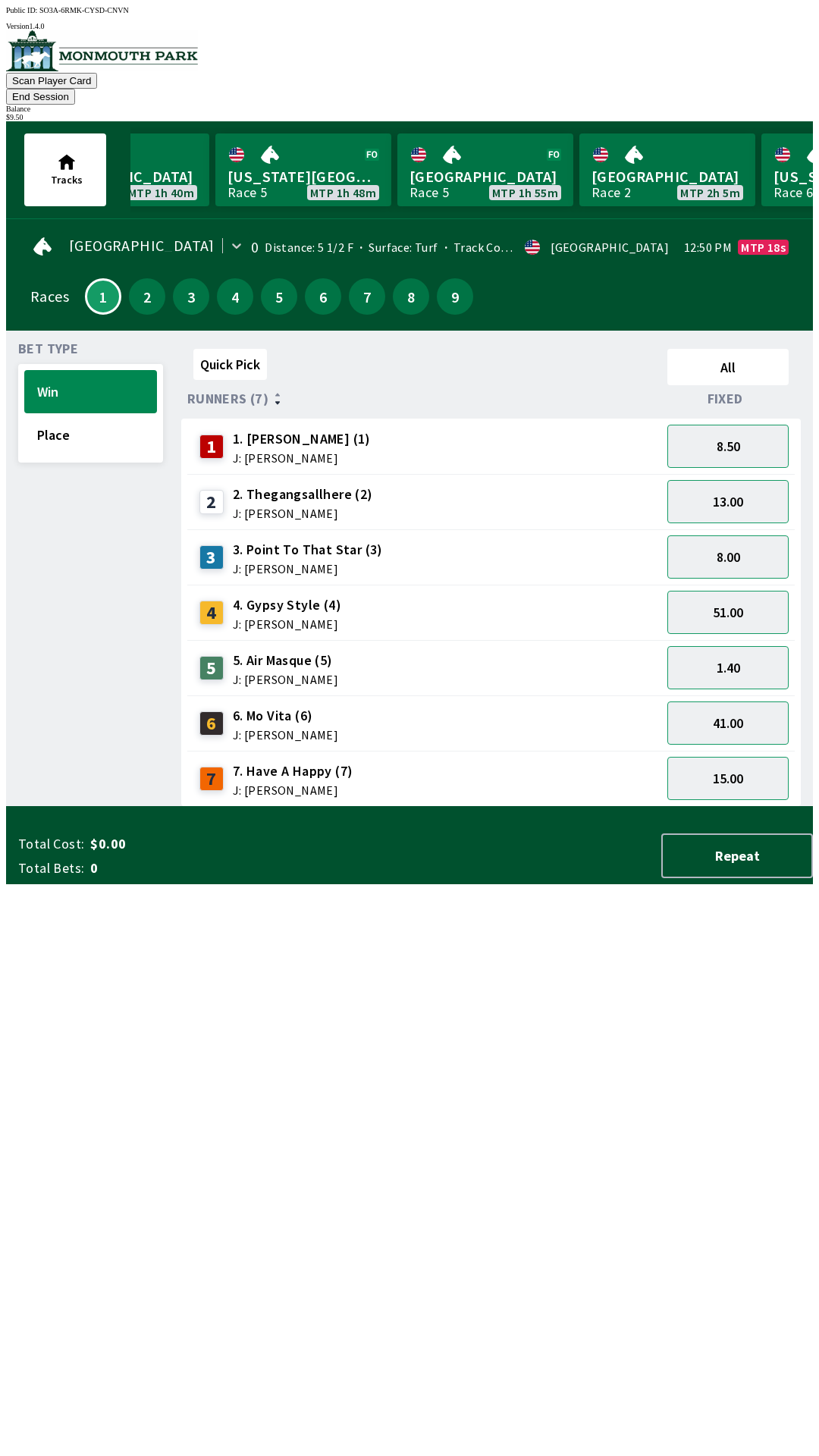
click at [741, 113] on div "$ 9.50" at bounding box center [409, 118] width 807 height 9
click at [75, 89] on button "End Session" at bounding box center [40, 96] width 69 height 16
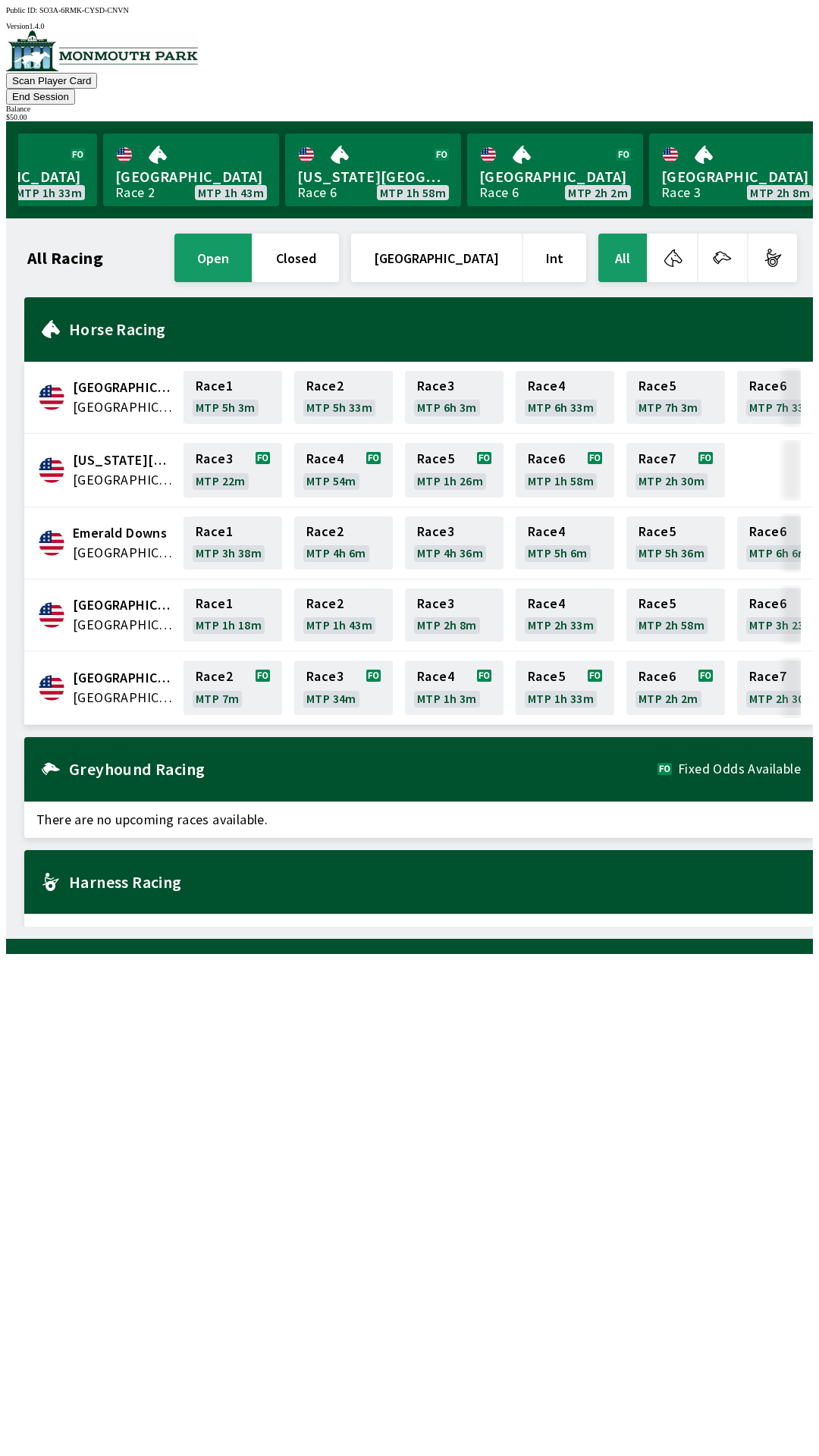
click at [75, 89] on button "End Session" at bounding box center [40, 96] width 69 height 16
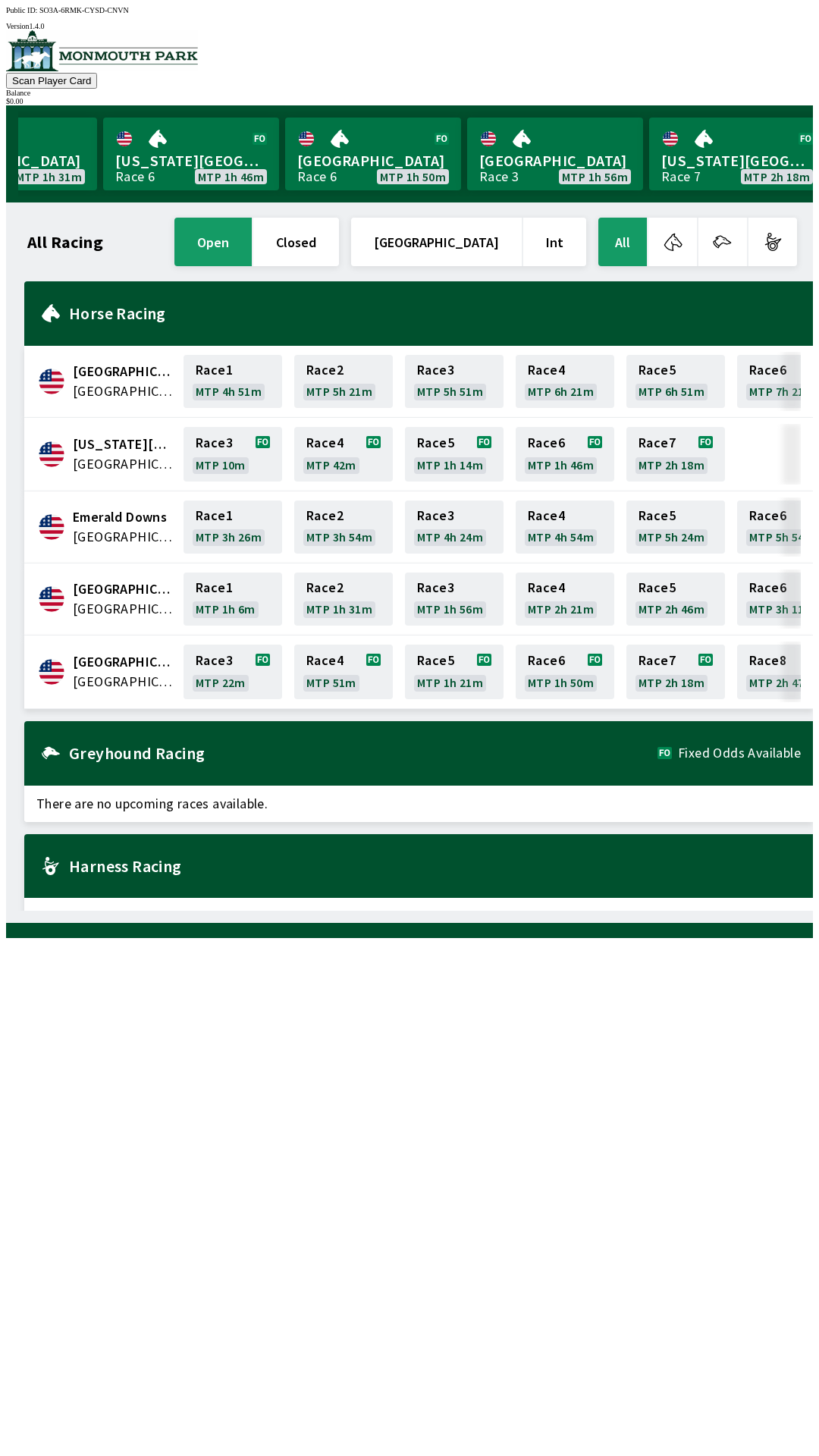
click at [100, 671] on span "[GEOGRAPHIC_DATA]" at bounding box center [123, 681] width 101 height 20
click at [232, 656] on link "Race 3 MTP 22m" at bounding box center [233, 671] width 99 height 55
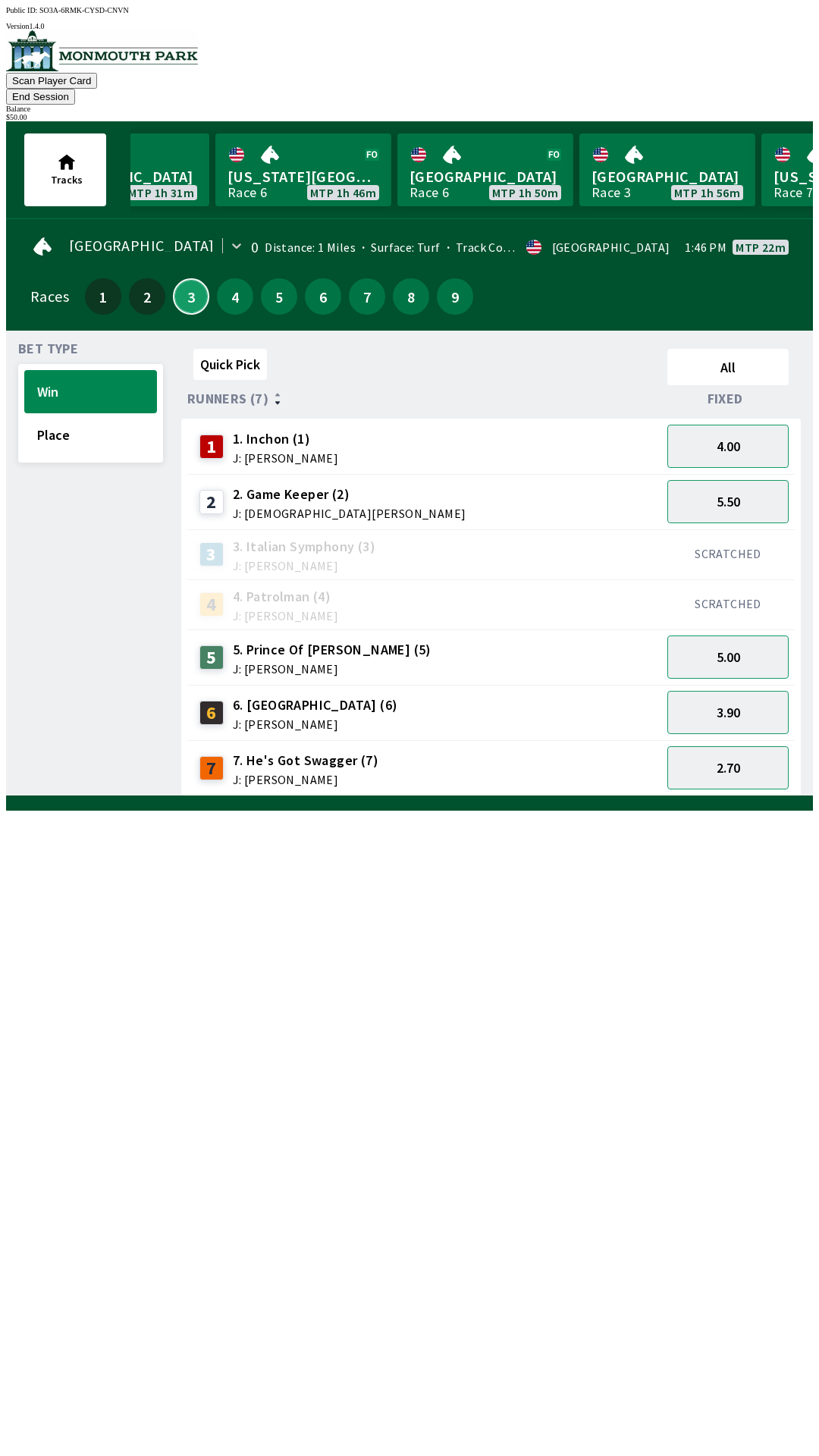
click at [182, 279] on button "3" at bounding box center [191, 296] width 37 height 37
click at [97, 419] on button "Place" at bounding box center [90, 434] width 133 height 43
click at [72, 370] on button "Win" at bounding box center [90, 391] width 133 height 43
click at [271, 718] on span "J: [PERSON_NAME]" at bounding box center [315, 724] width 165 height 12
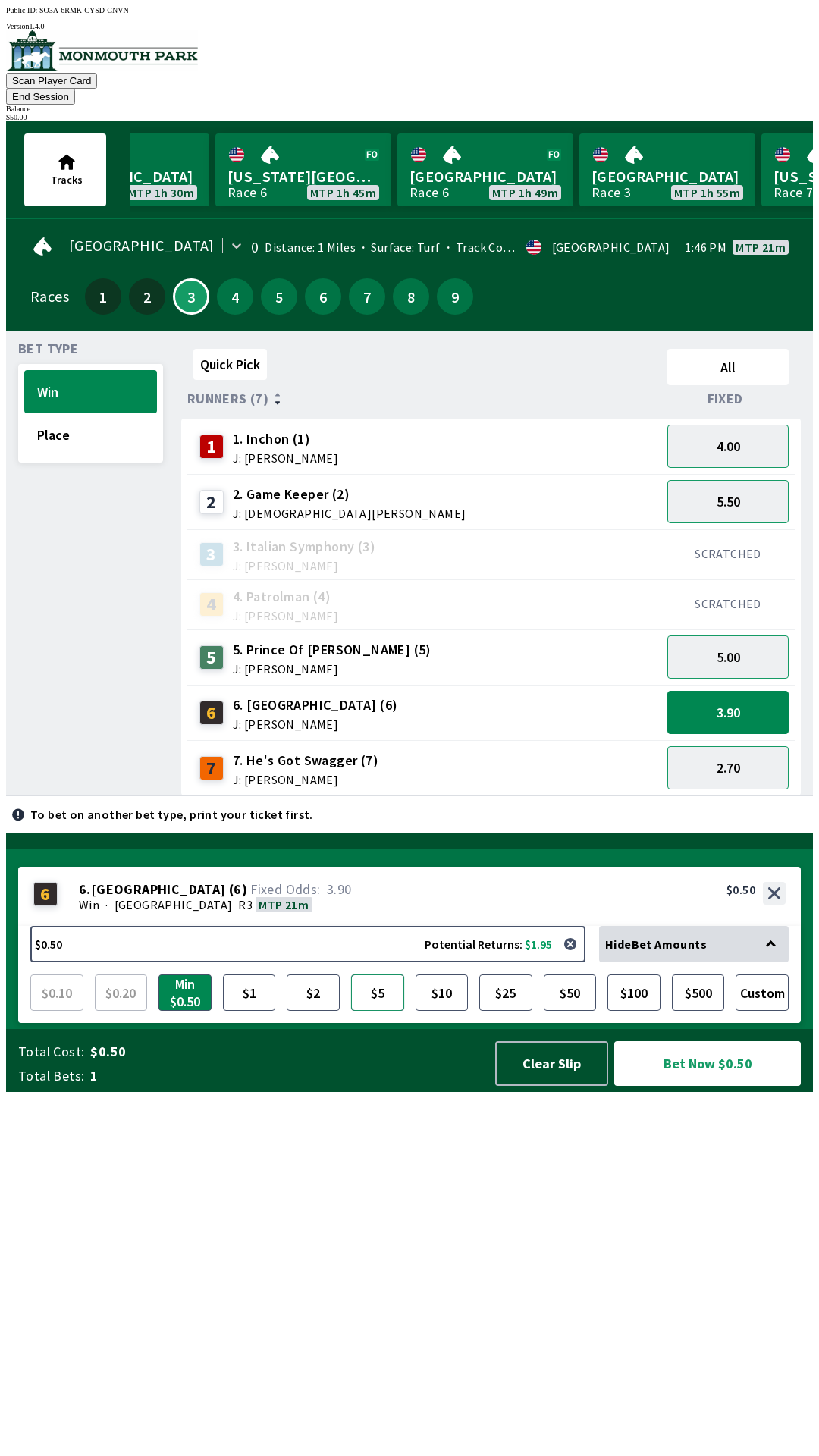
click at [383, 1010] on button "$5" at bounding box center [378, 993] width 53 height 37
click at [439, 1010] on button "$10" at bounding box center [442, 993] width 53 height 37
click at [382, 1010] on button "$5" at bounding box center [378, 993] width 53 height 37
click at [709, 1085] on button "Bet Now $5.00" at bounding box center [707, 1063] width 187 height 45
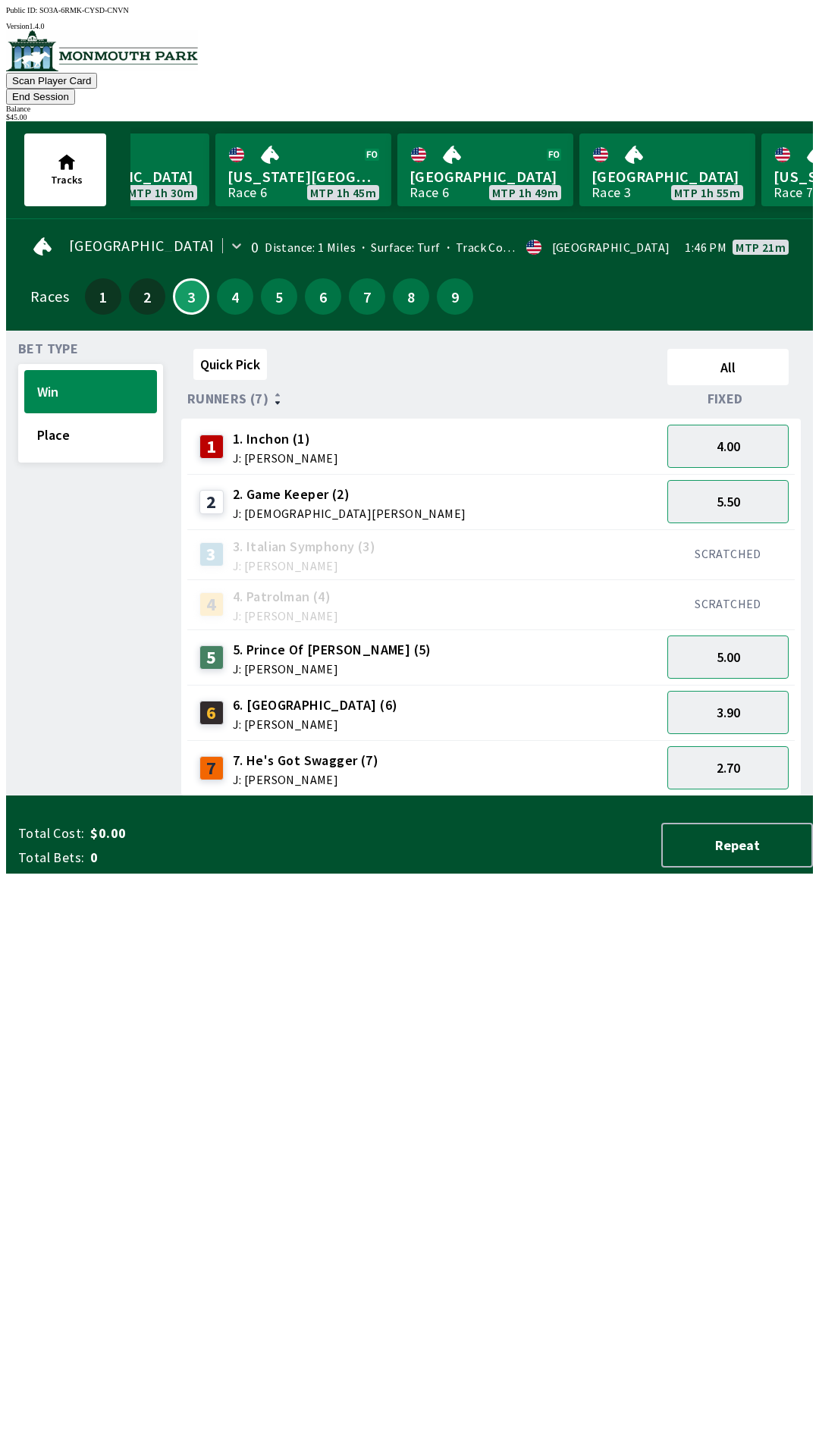
click at [493, 796] on div "Quick Pick All Runners (7) Fixed 1 1. Inchon (1) J: [PERSON_NAME] 4.00 2 2. Gam…" at bounding box center [497, 569] width 632 height 453
click at [238, 279] on button "4" at bounding box center [235, 296] width 37 height 37
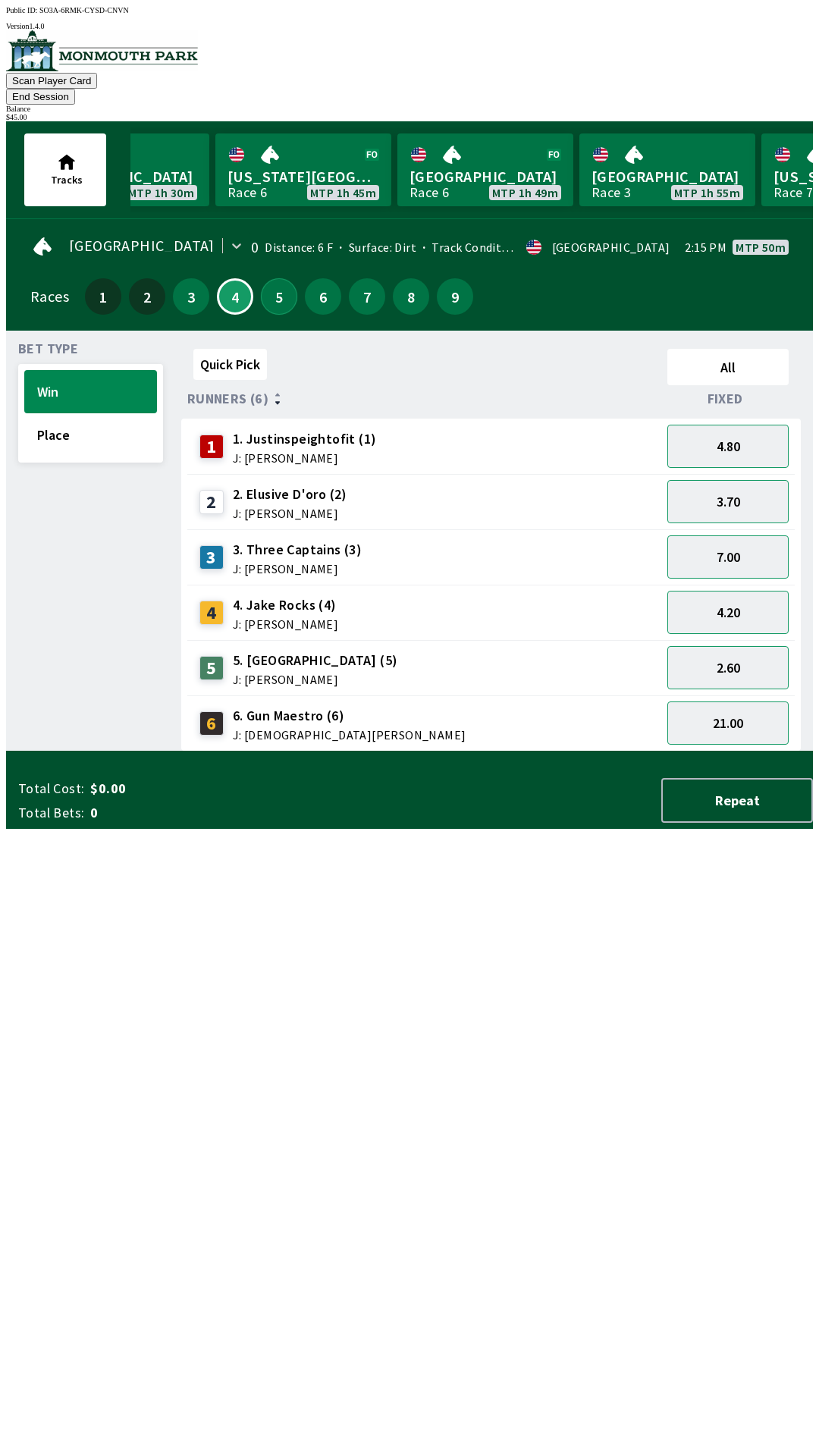
click at [269, 279] on button "5" at bounding box center [279, 296] width 37 height 37
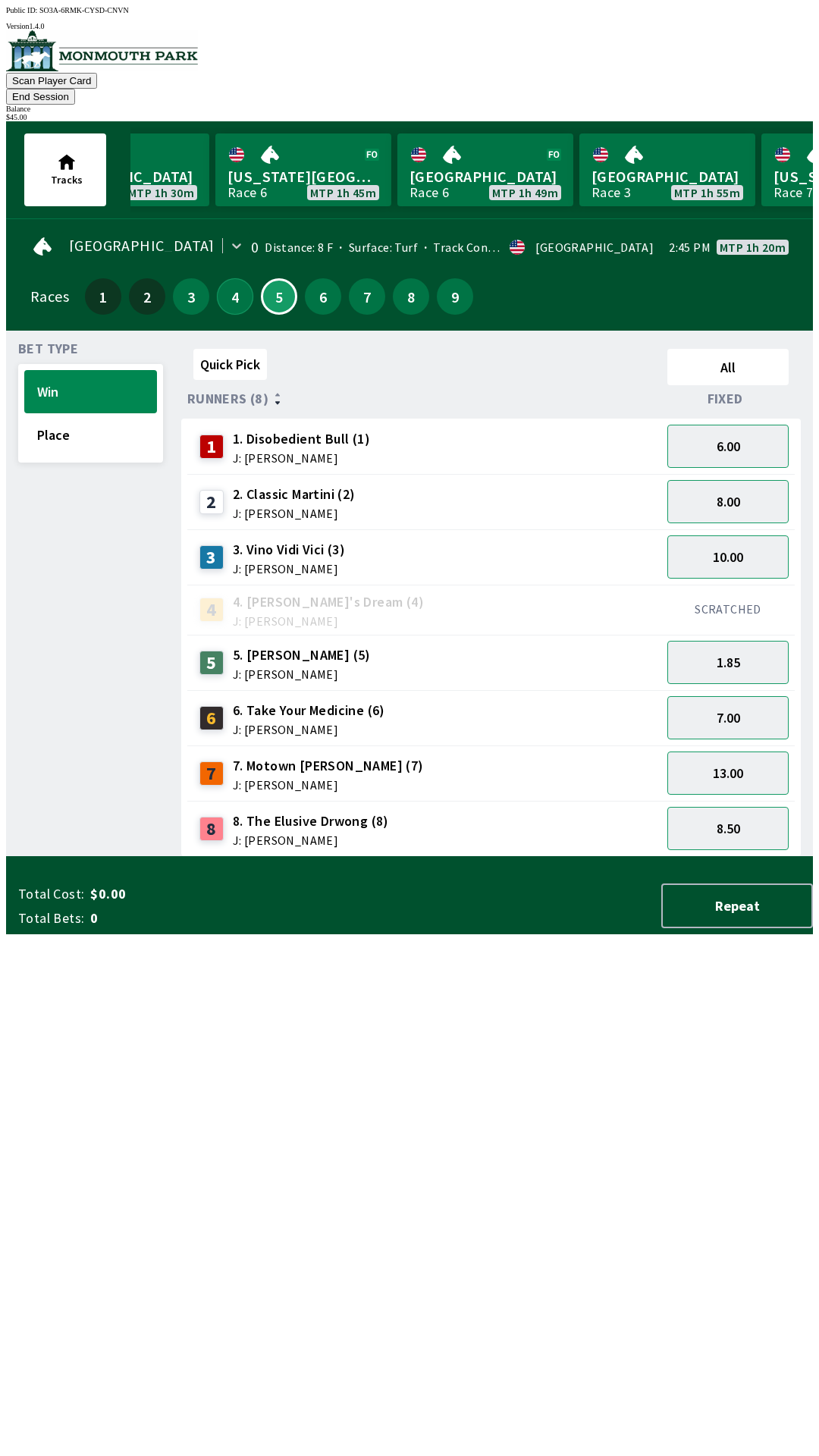
click at [224, 285] on button "4" at bounding box center [235, 296] width 37 height 37
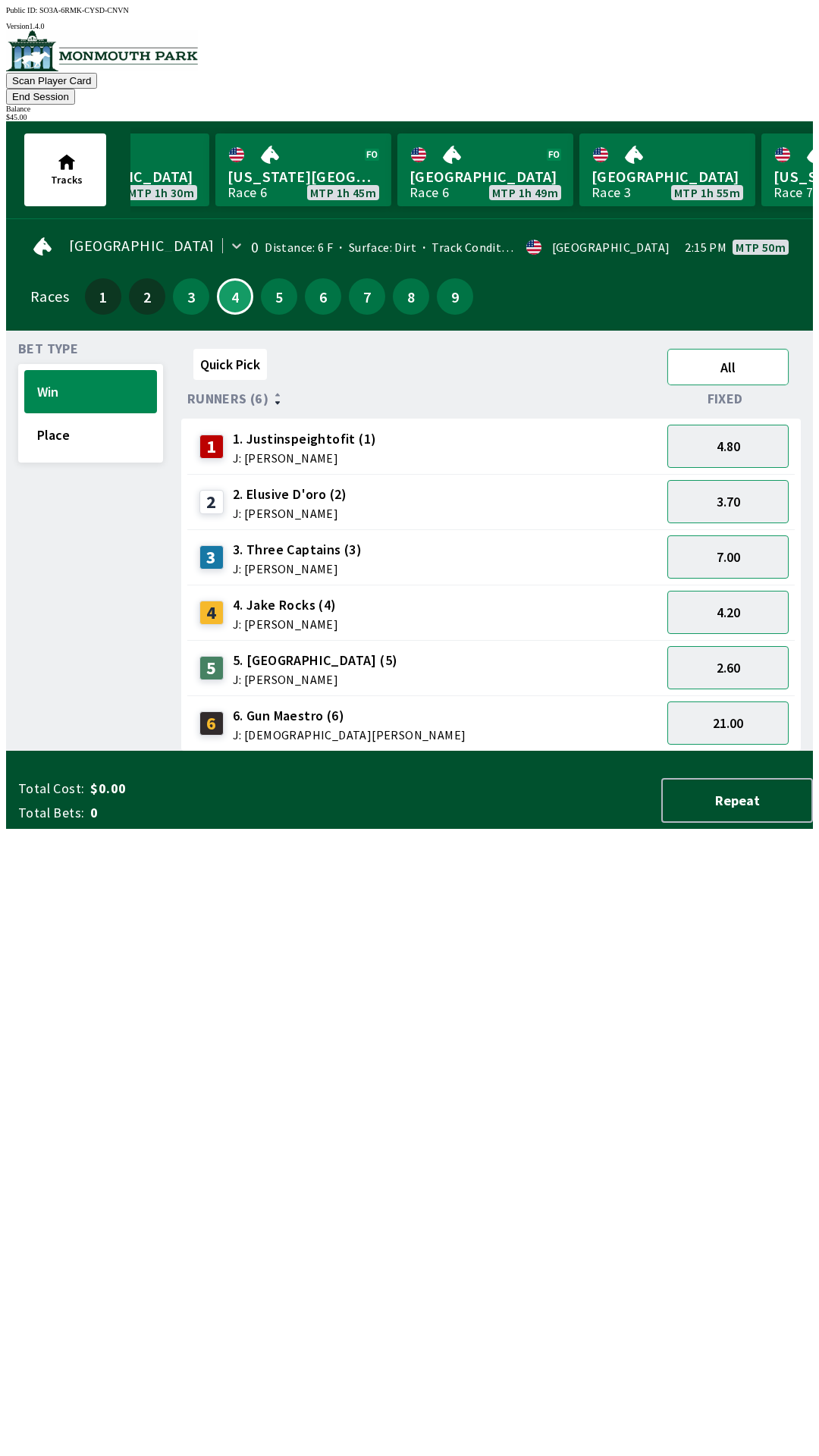
click at [764, 348] on button "All" at bounding box center [728, 366] width 121 height 37
click at [760, 391] on div "Fixed" at bounding box center [728, 399] width 134 height 15
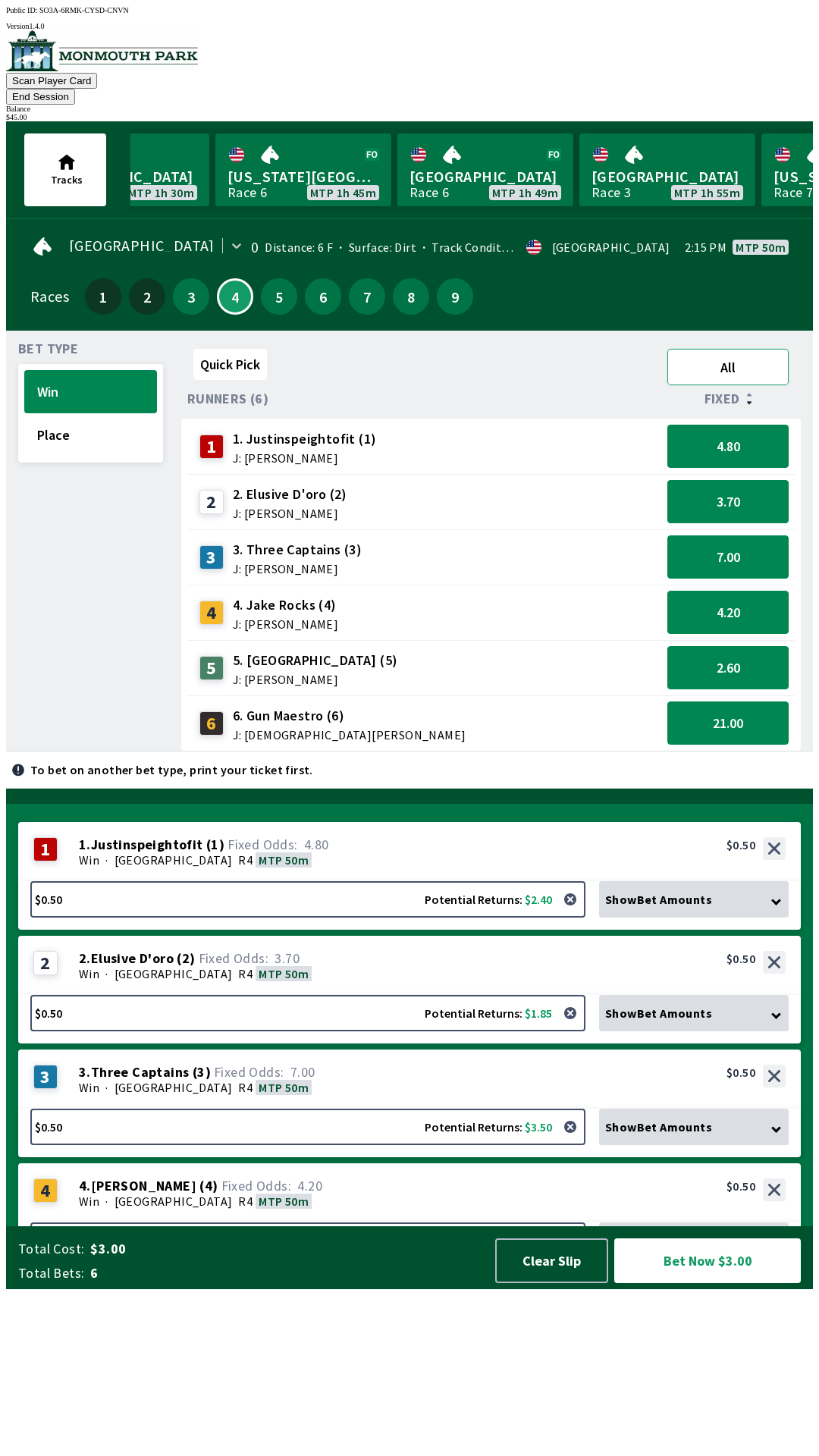
click at [764, 348] on button "All" at bounding box center [728, 366] width 121 height 37
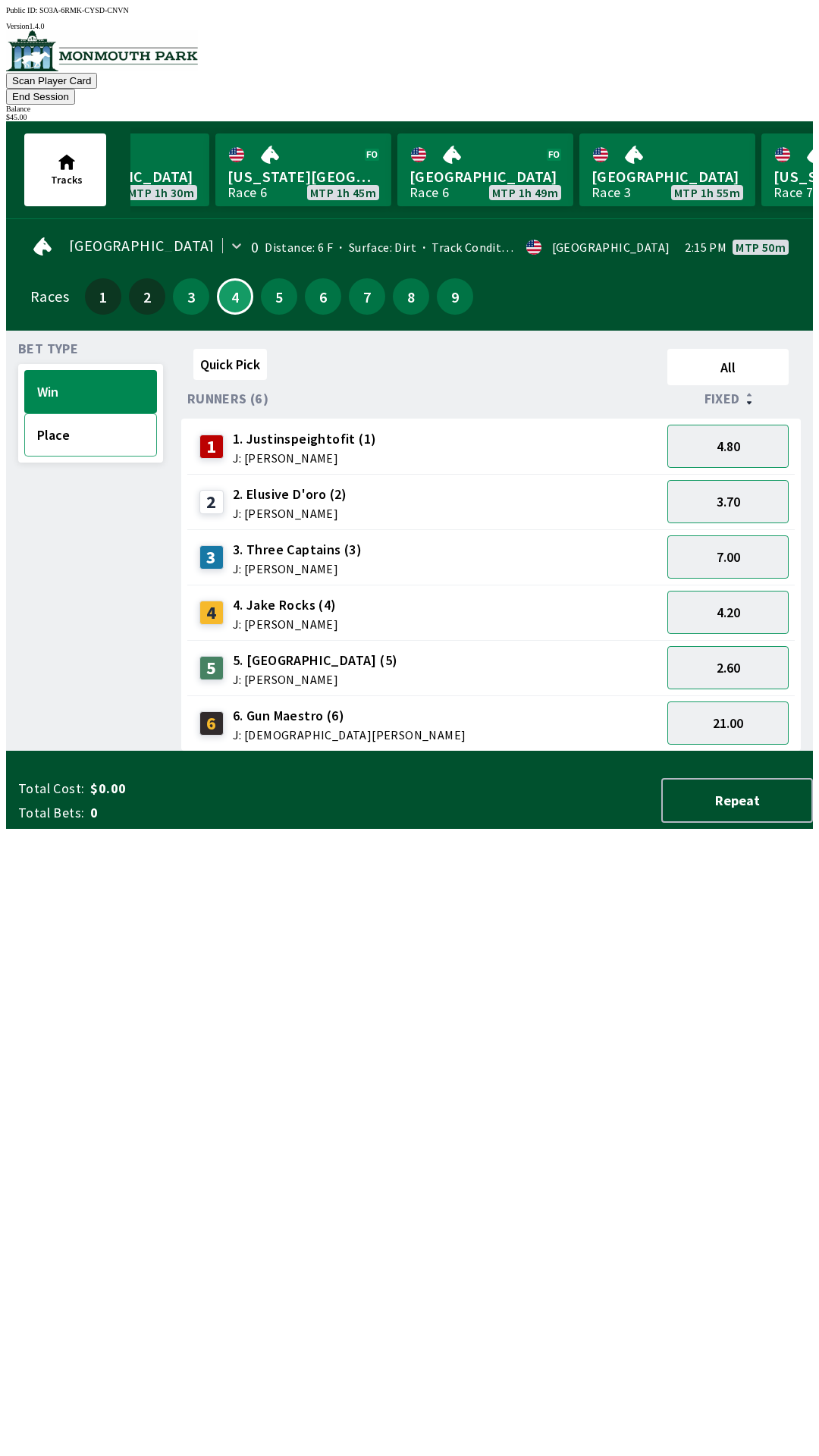
click at [63, 413] on button "Place" at bounding box center [90, 434] width 133 height 43
click at [320, 429] on span "1. Justinspeightofit (1)" at bounding box center [304, 439] width 144 height 20
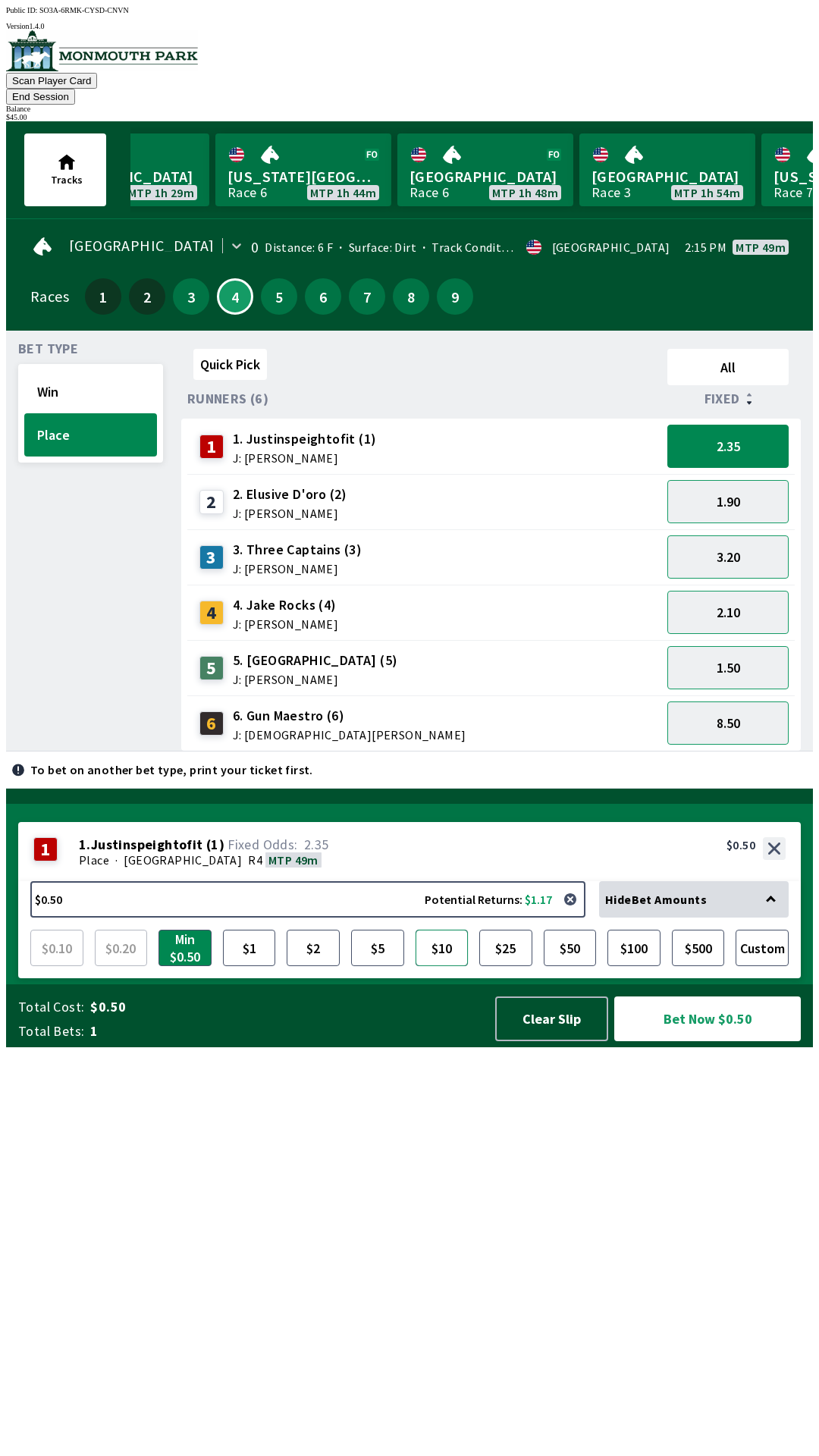
click at [442, 966] on button "$10" at bounding box center [442, 947] width 53 height 37
click at [723, 1041] on button "Bet Now $10.00" at bounding box center [707, 1018] width 187 height 45
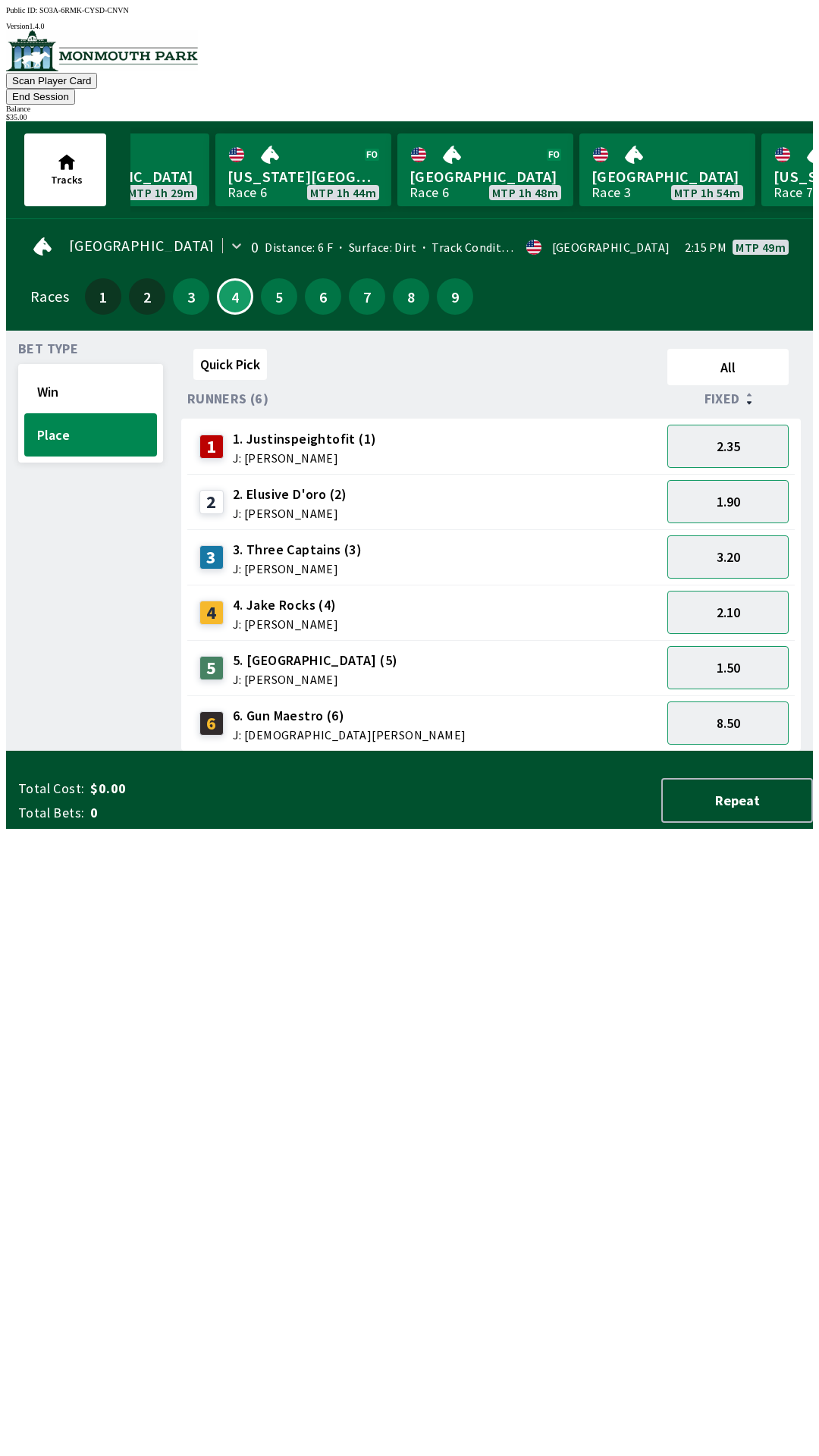
click at [628, 33] on div "Scan Player Card End Session Balance $ 35.00" at bounding box center [409, 76] width 807 height 91
click at [75, 89] on button "End Session" at bounding box center [40, 96] width 69 height 16
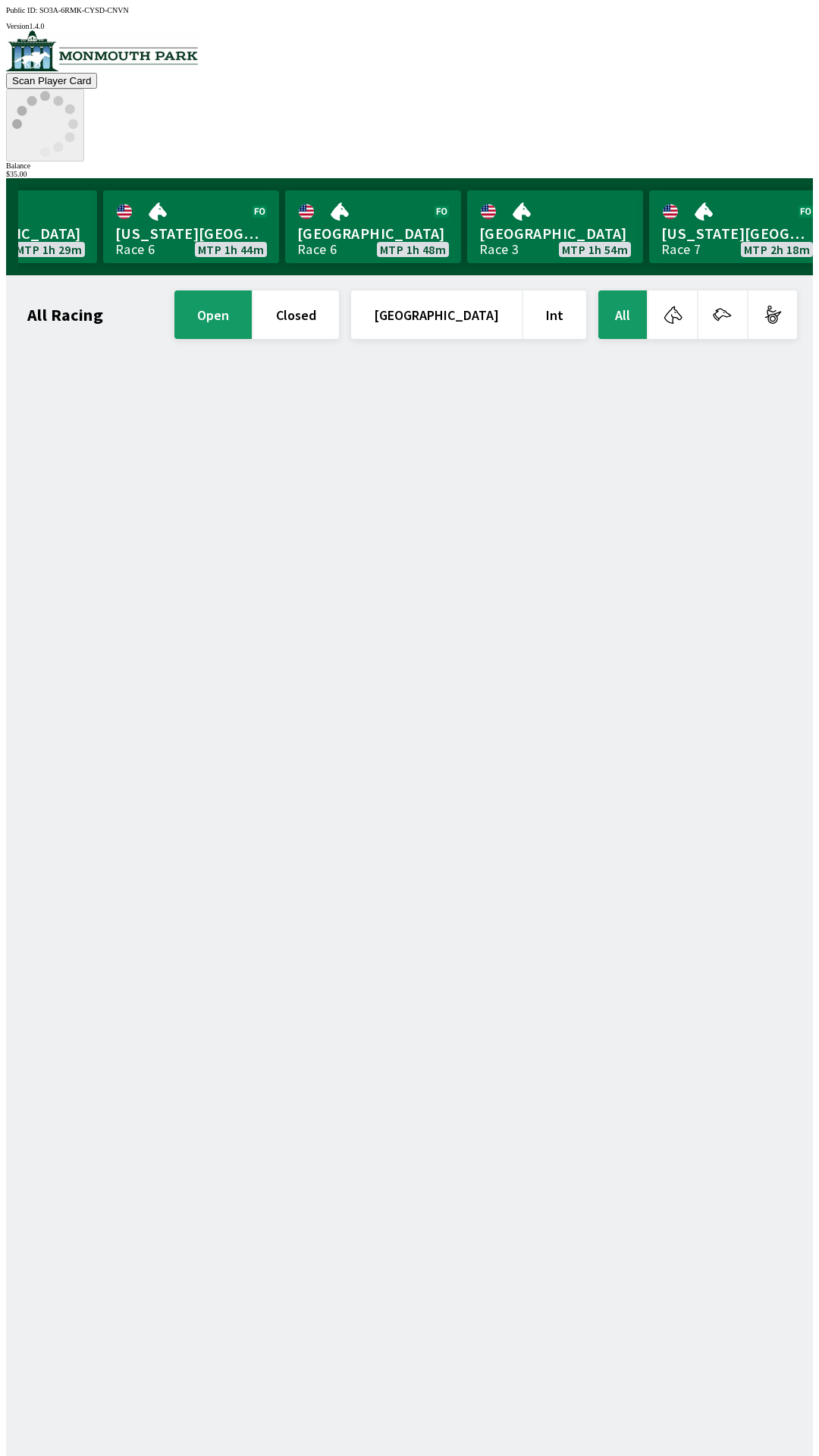
click at [78, 91] on icon at bounding box center [44, 124] width 66 height 66
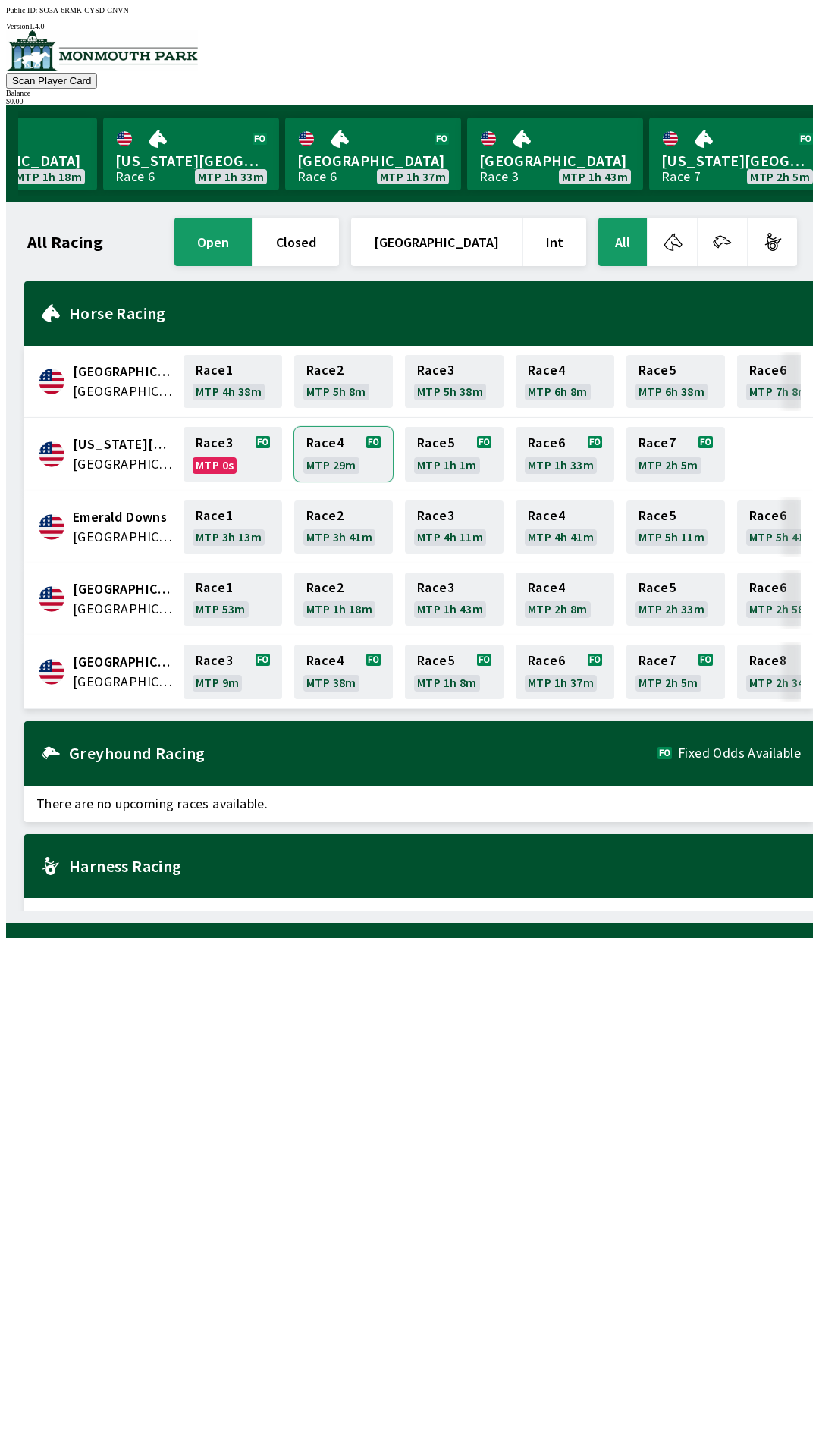
click at [332, 440] on link "Race 4 MTP 29m" at bounding box center [343, 454] width 99 height 55
click at [225, 662] on link "Race 3 MTP 9m" at bounding box center [233, 671] width 99 height 55
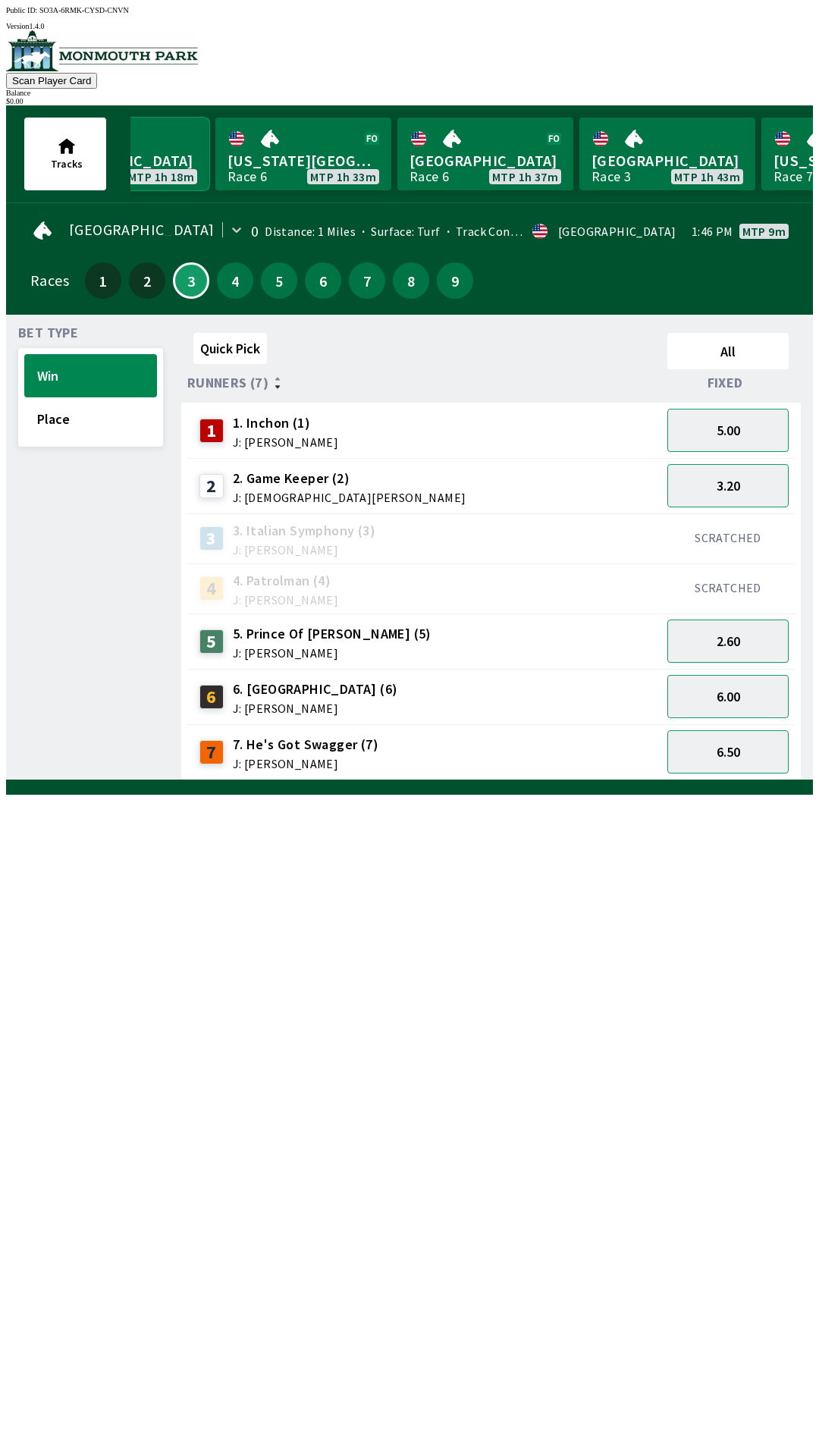
click at [49, 125] on link "[GEOGRAPHIC_DATA] 2 MTP 1h 18m" at bounding box center [121, 153] width 176 height 72
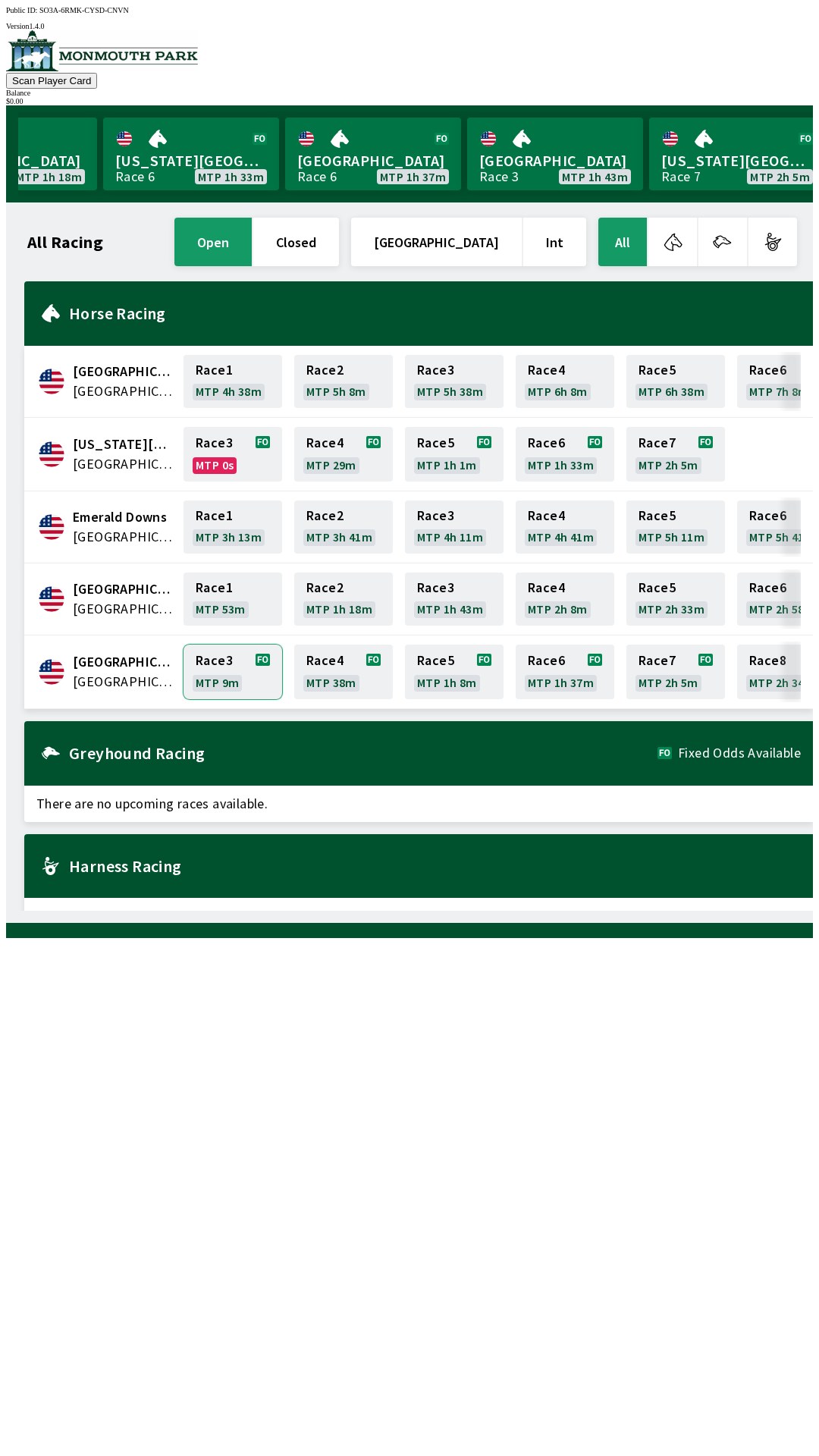
click at [247, 674] on link "Race 3 MTP 9m" at bounding box center [233, 671] width 99 height 55
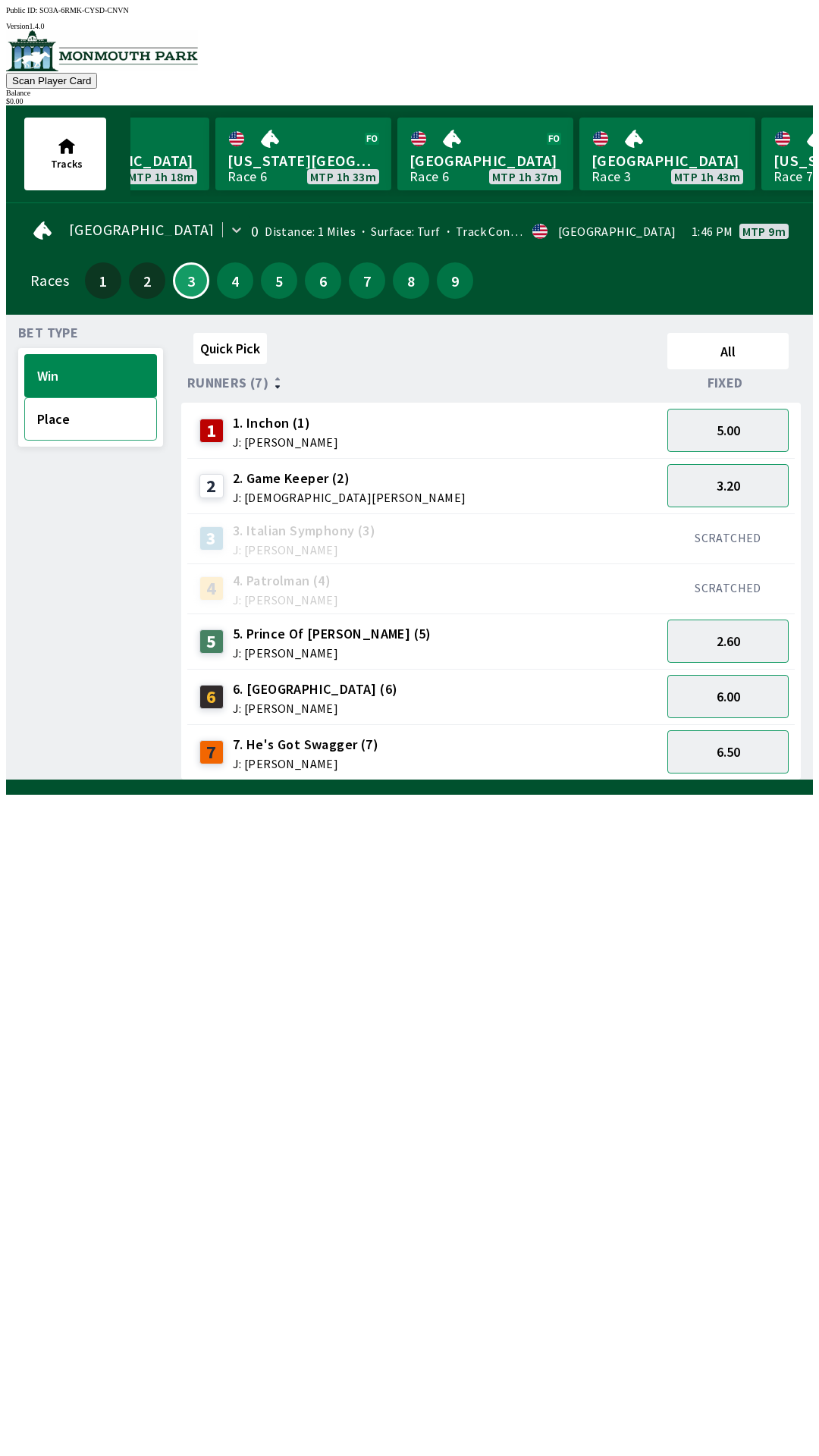
click at [84, 412] on button "Place" at bounding box center [90, 418] width 133 height 43
